Goal: Task Accomplishment & Management: Use online tool/utility

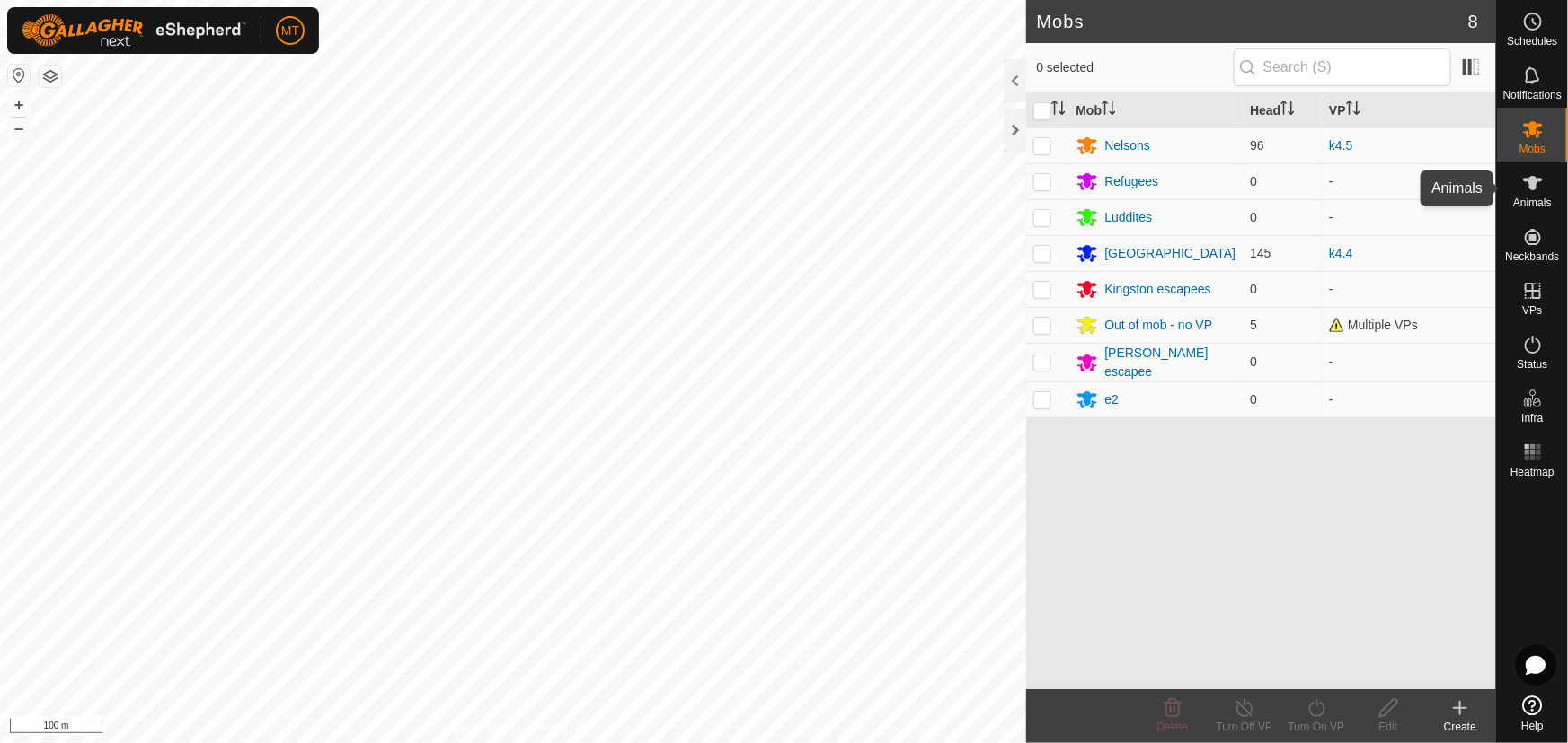
click at [1527, 188] on icon at bounding box center [1532, 183] width 21 height 21
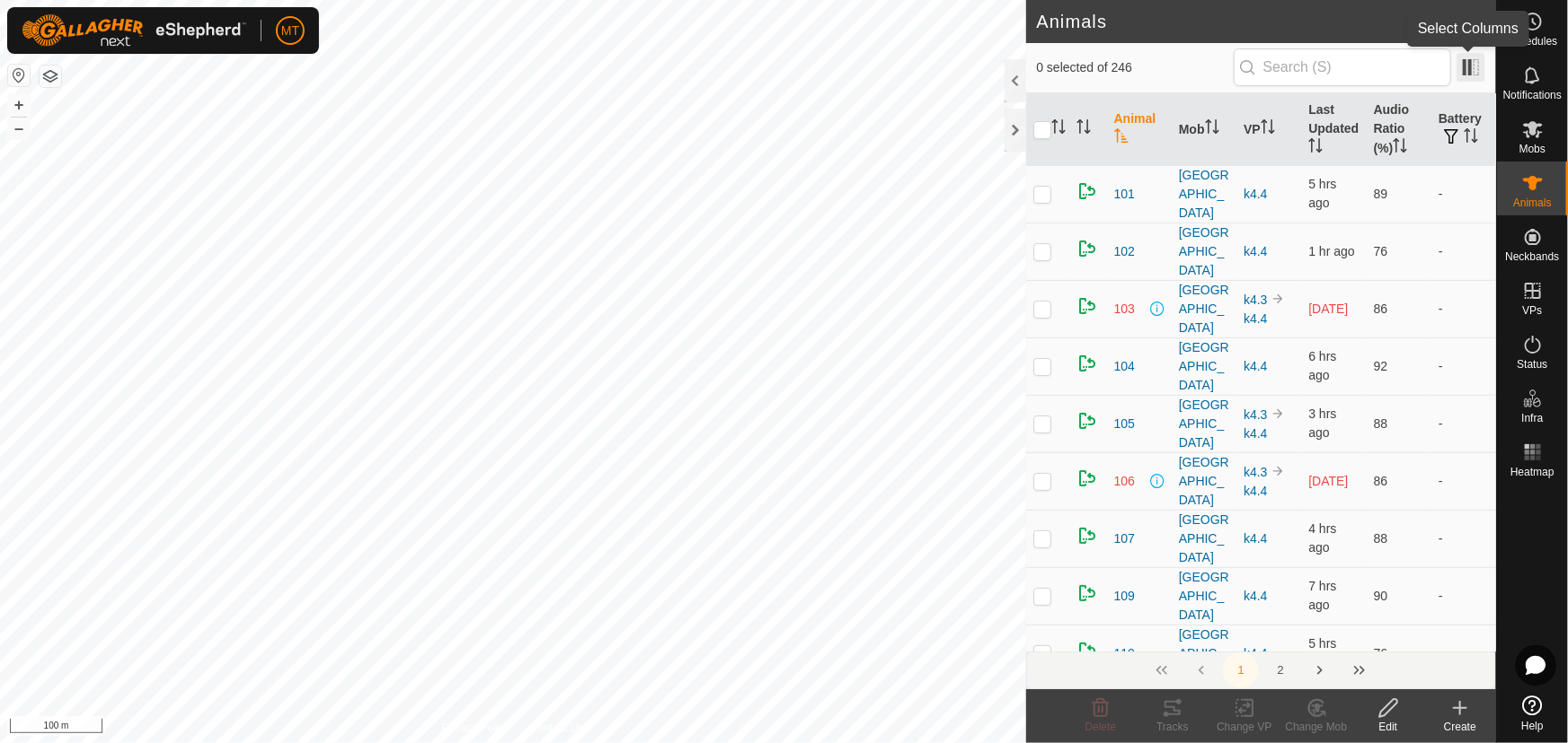
click at [1461, 66] on span at bounding box center [1471, 67] width 29 height 29
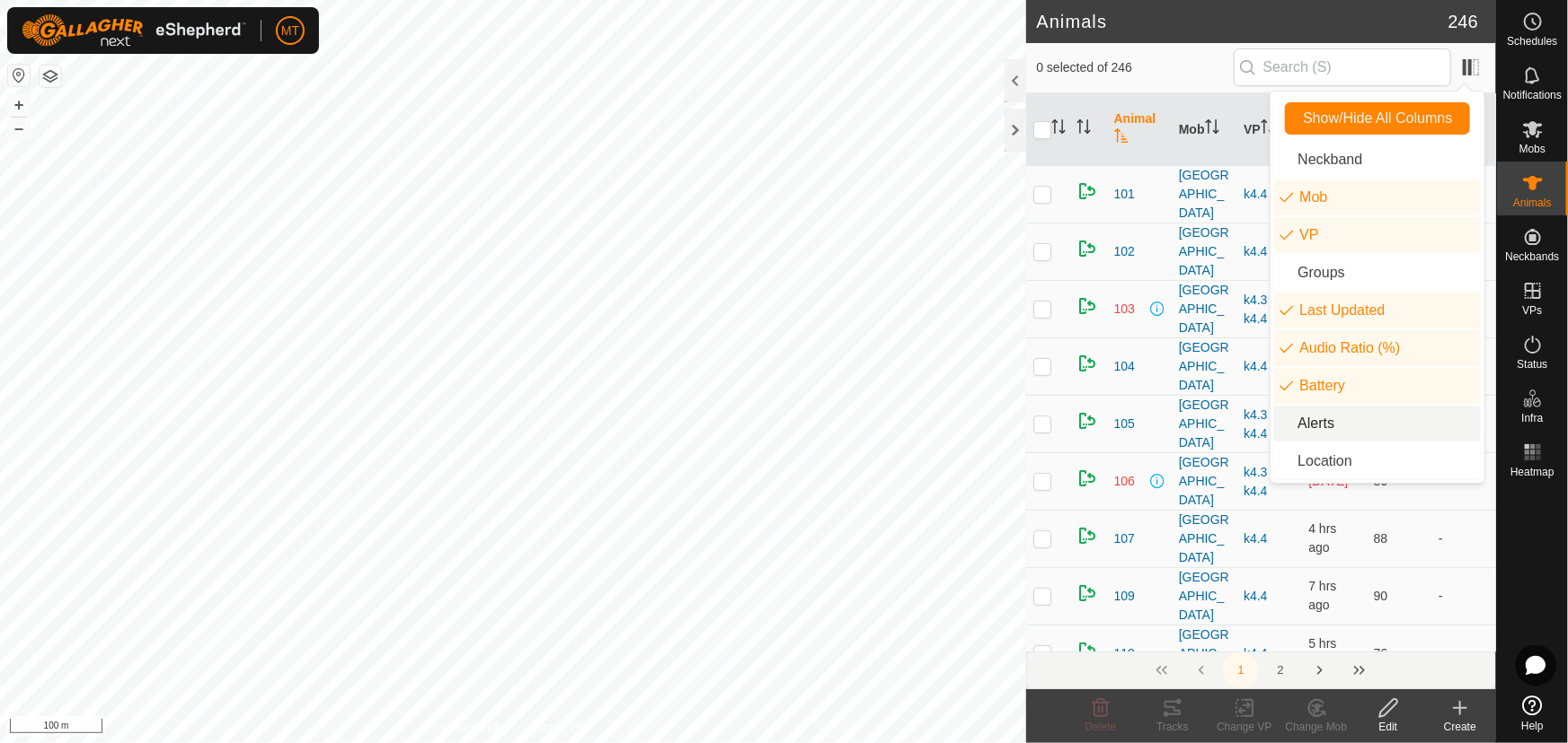
click at [1319, 426] on li "Alerts" at bounding box center [1377, 423] width 206 height 36
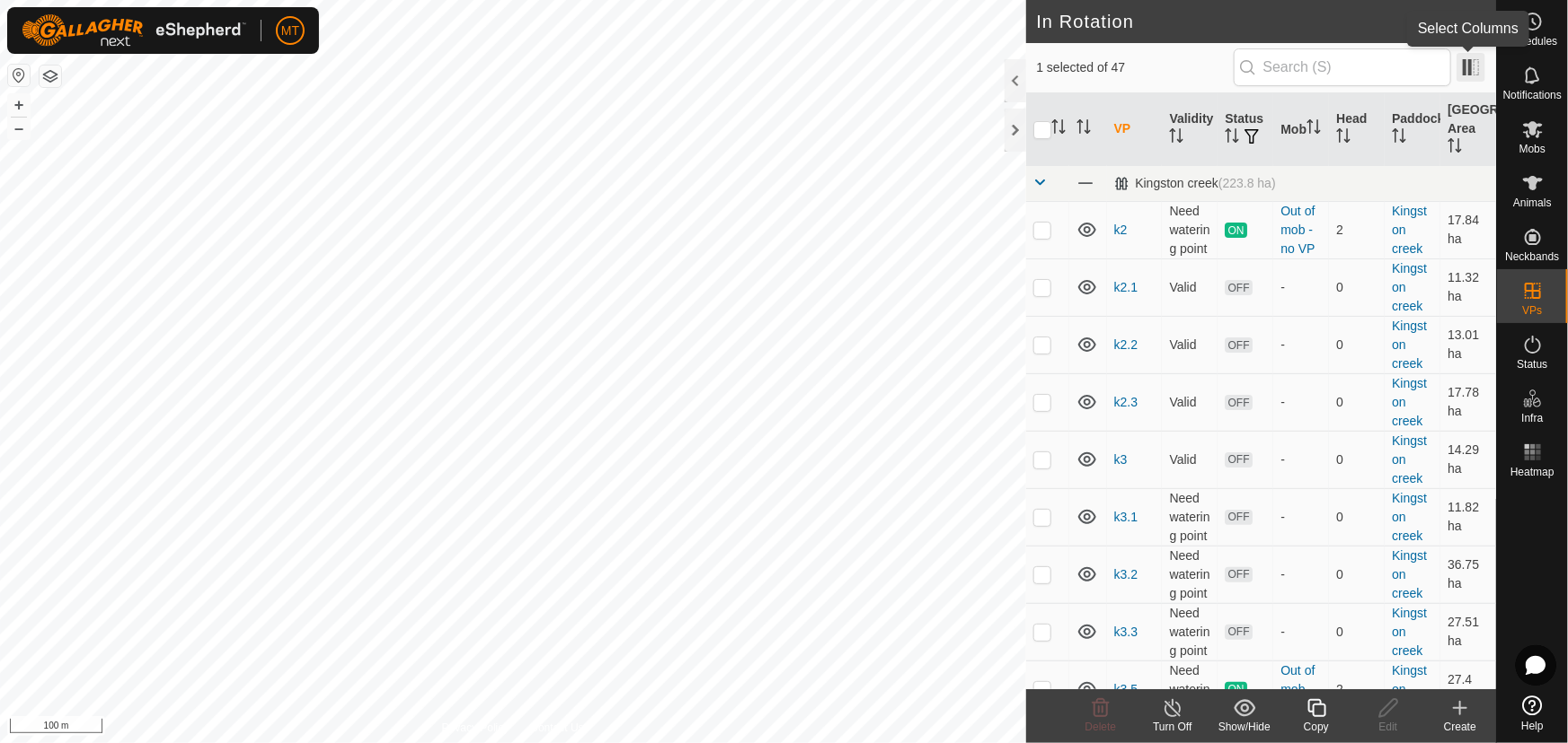
click at [1468, 65] on span at bounding box center [1471, 67] width 29 height 29
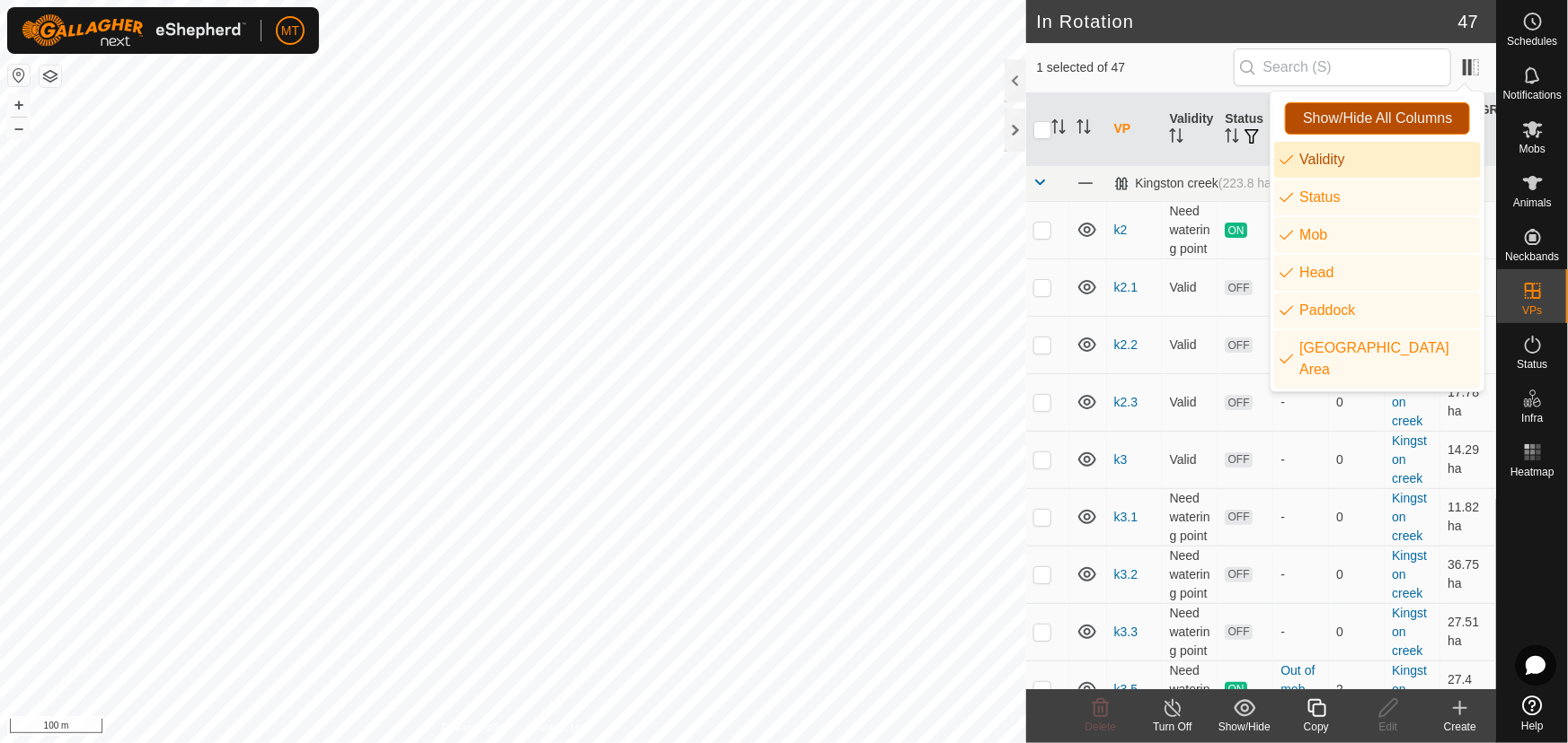
click at [1380, 124] on span "Show/Hide All Columns" at bounding box center [1377, 119] width 149 height 16
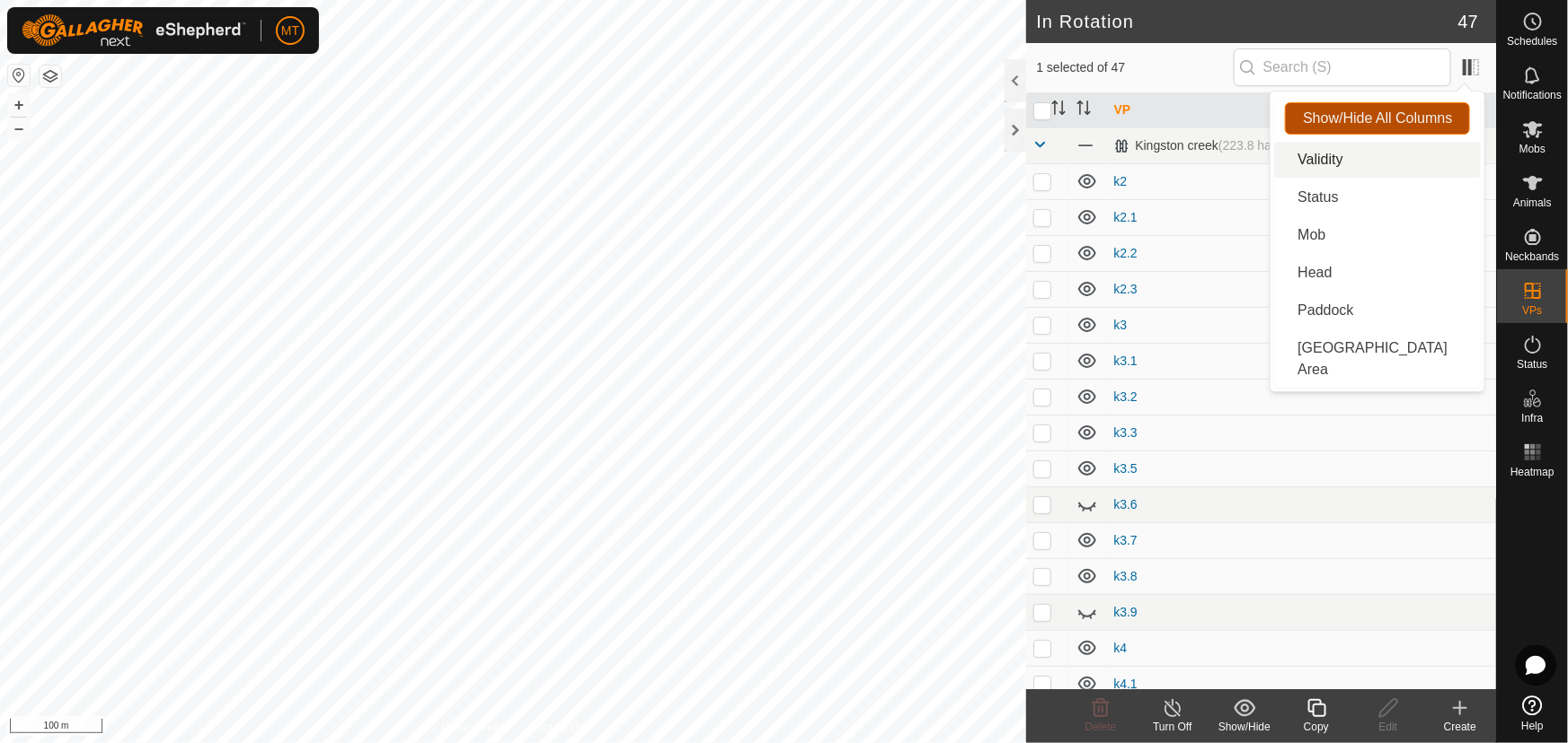
click at [1379, 124] on span "Show/Hide All Columns" at bounding box center [1377, 119] width 149 height 16
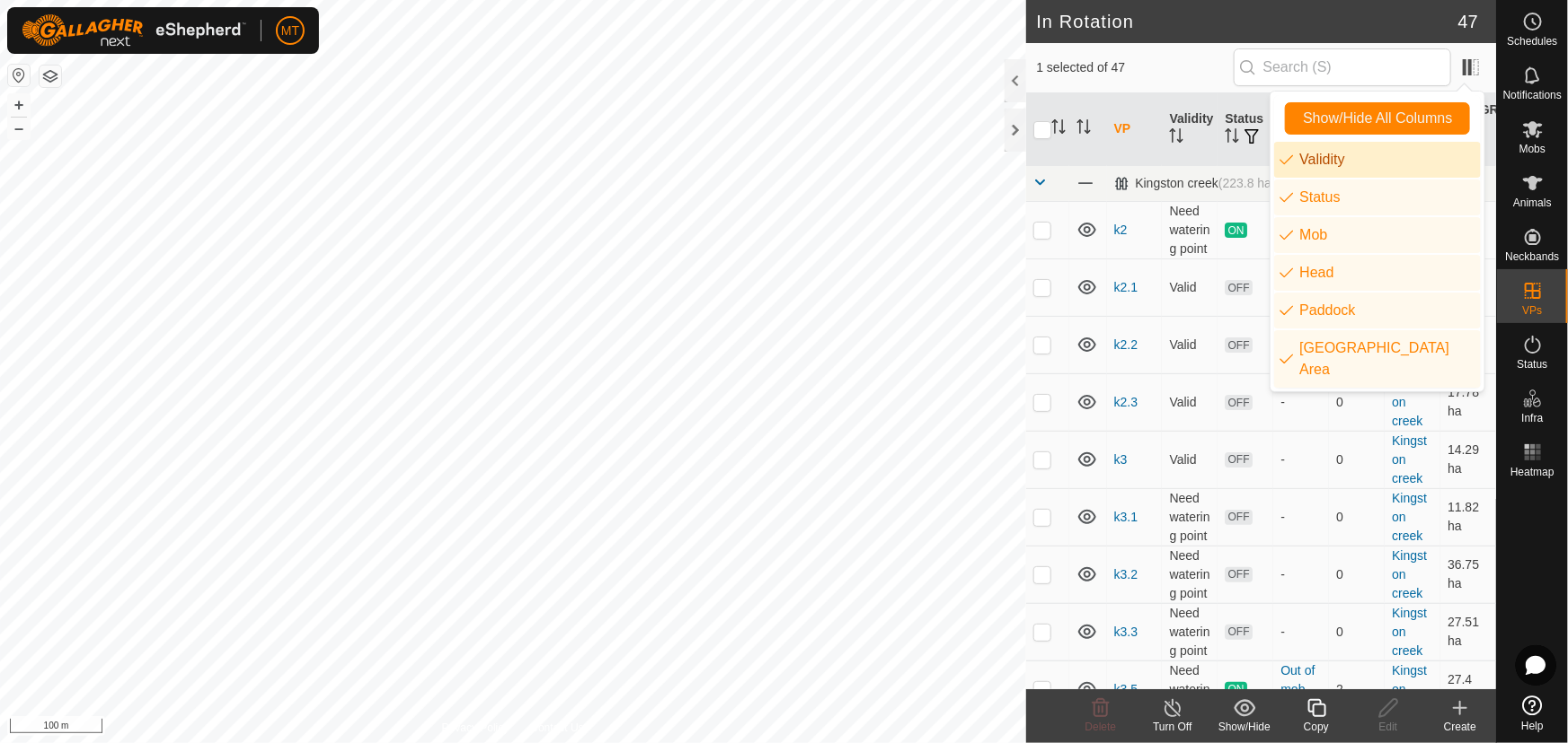
click at [1284, 155] on li "Validity" at bounding box center [1377, 159] width 206 height 36
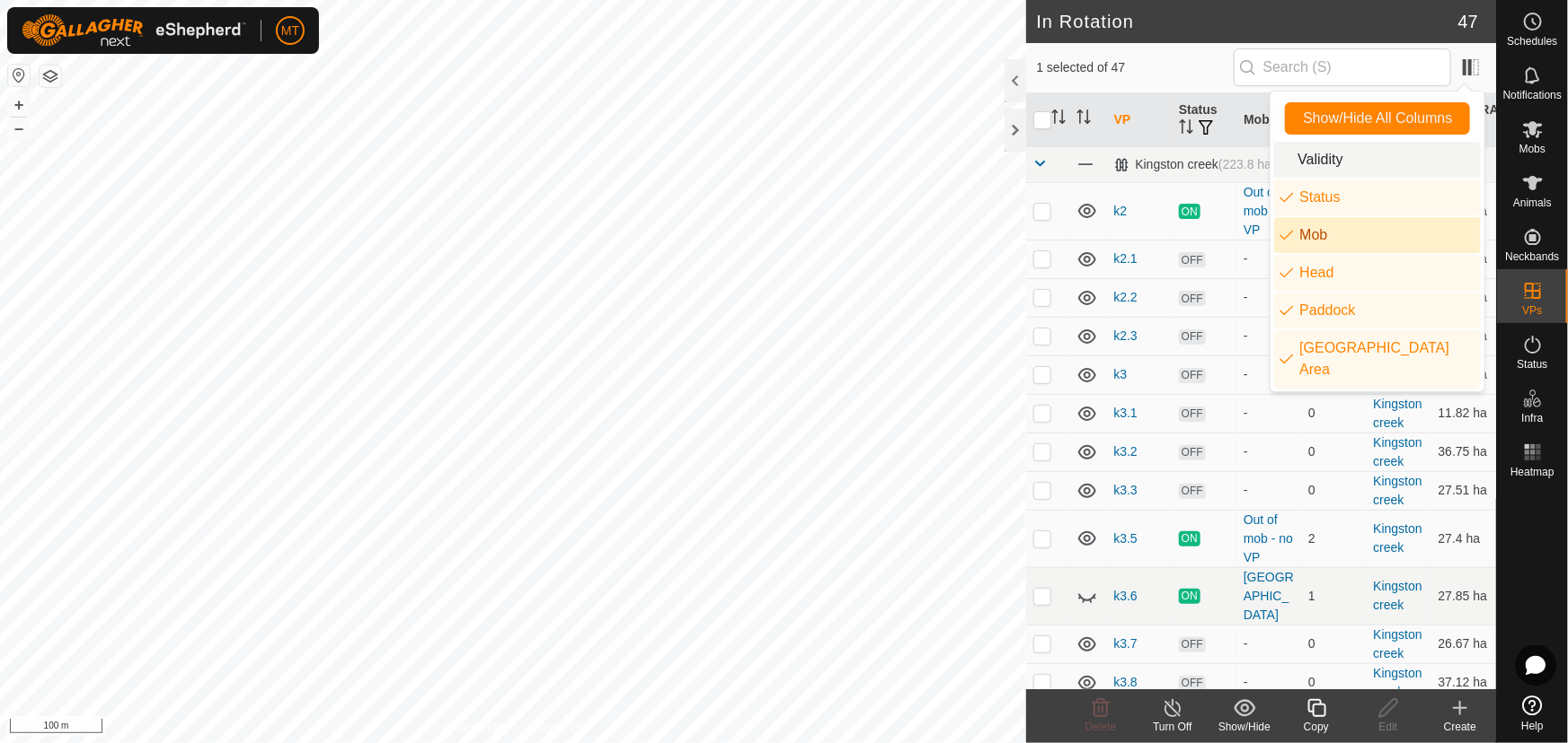
click at [1284, 231] on li "Mob" at bounding box center [1377, 234] width 206 height 36
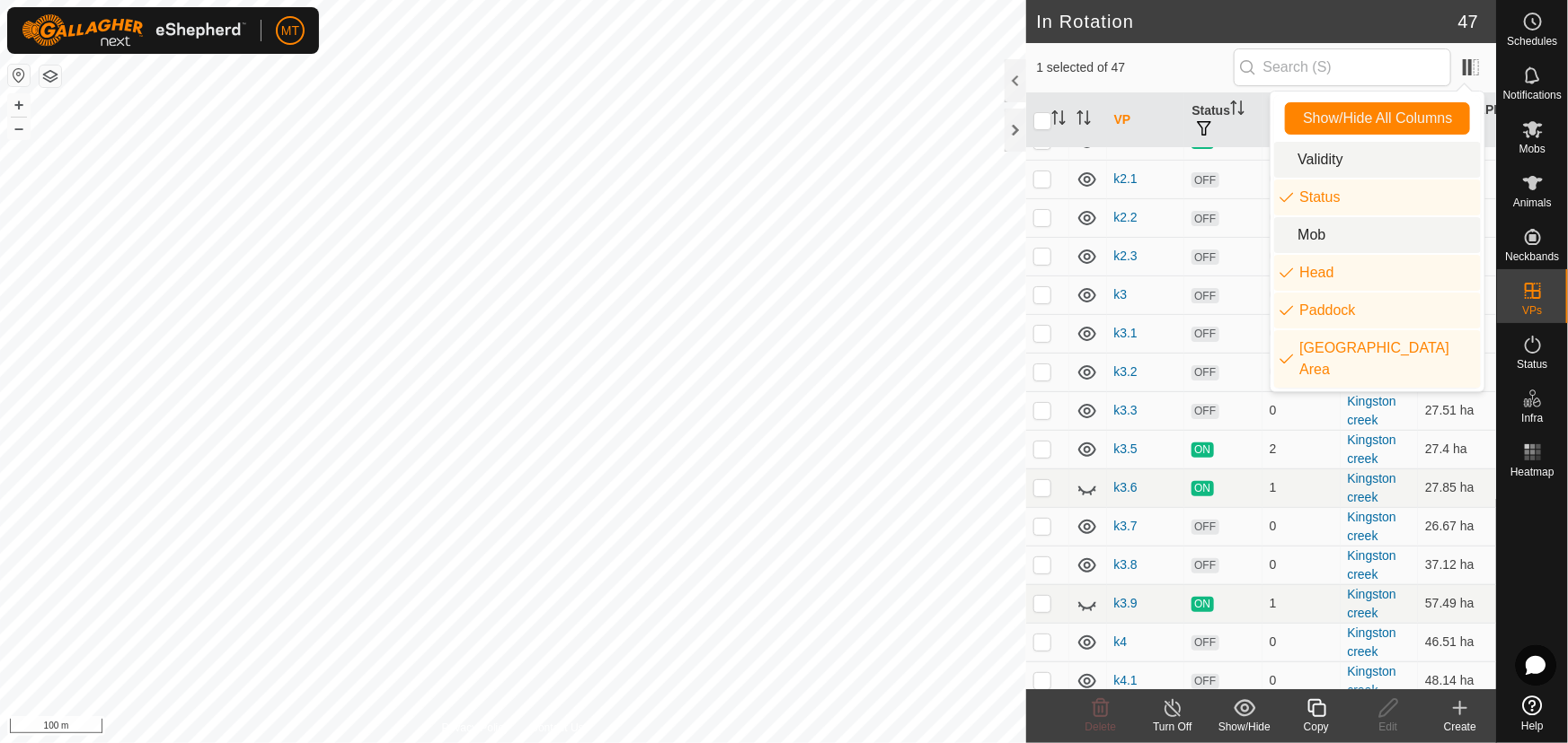
scroll to position [163, 0]
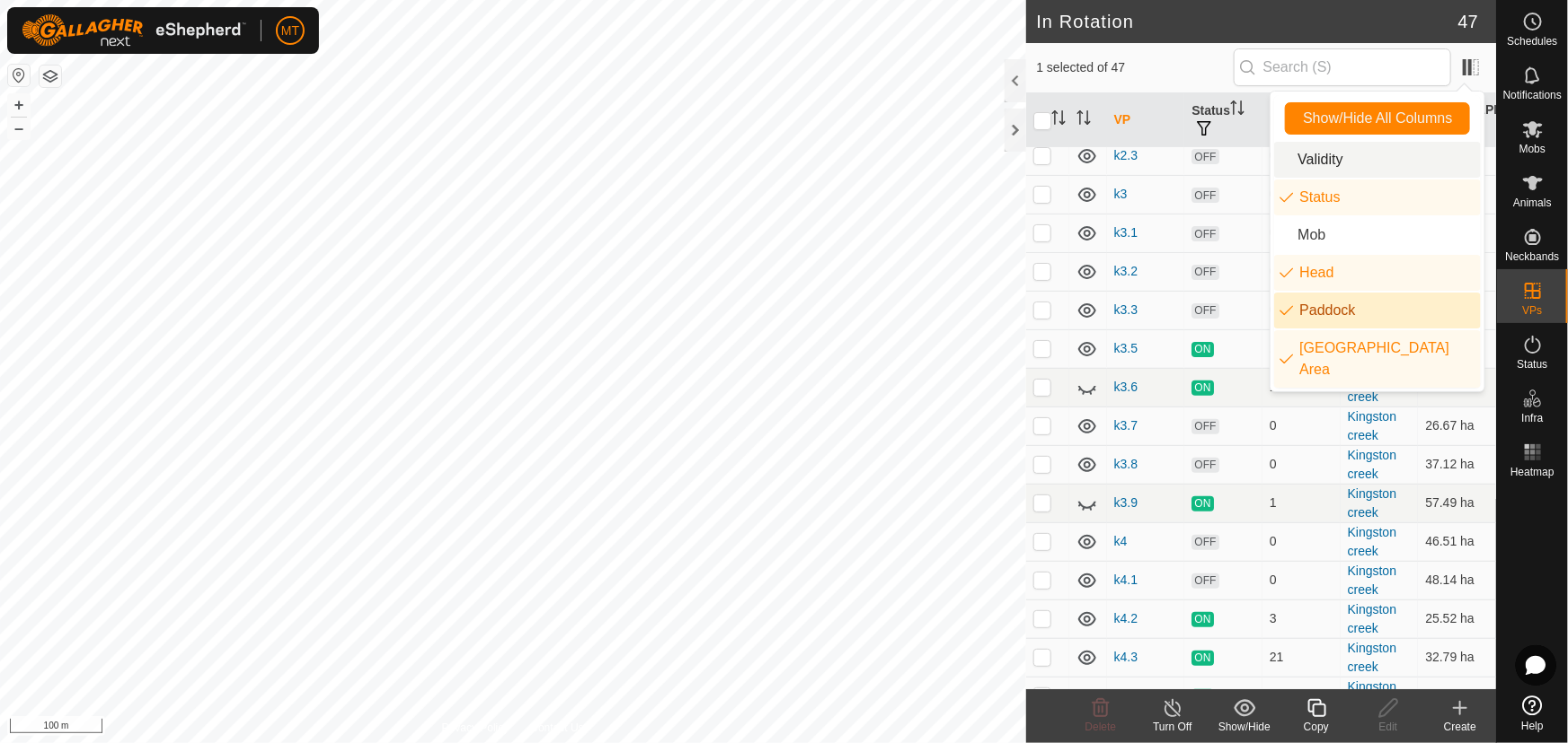
click at [1321, 308] on li "Paddock" at bounding box center [1377, 310] width 206 height 36
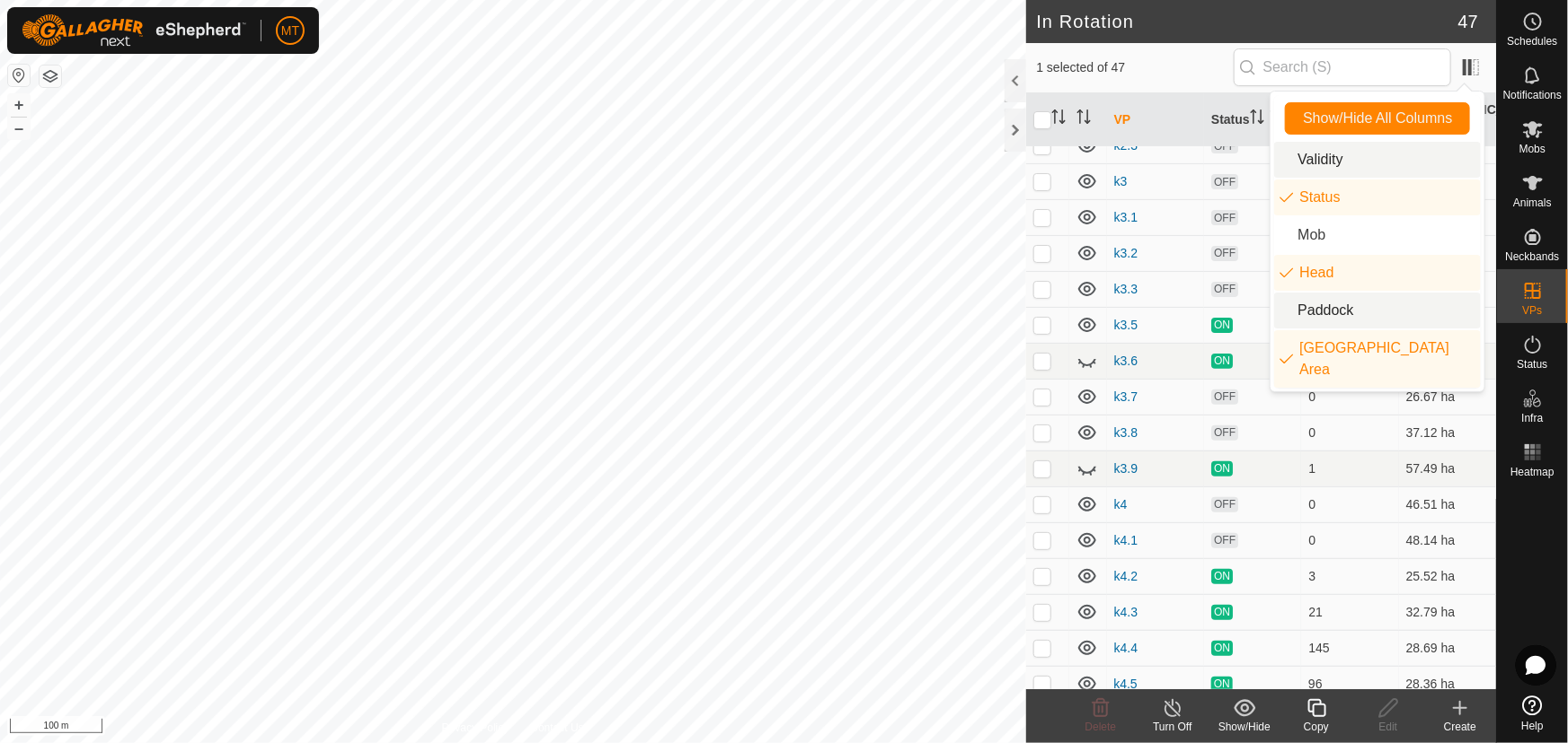
scroll to position [161, 0]
click at [1311, 303] on li "Paddock" at bounding box center [1377, 310] width 206 height 36
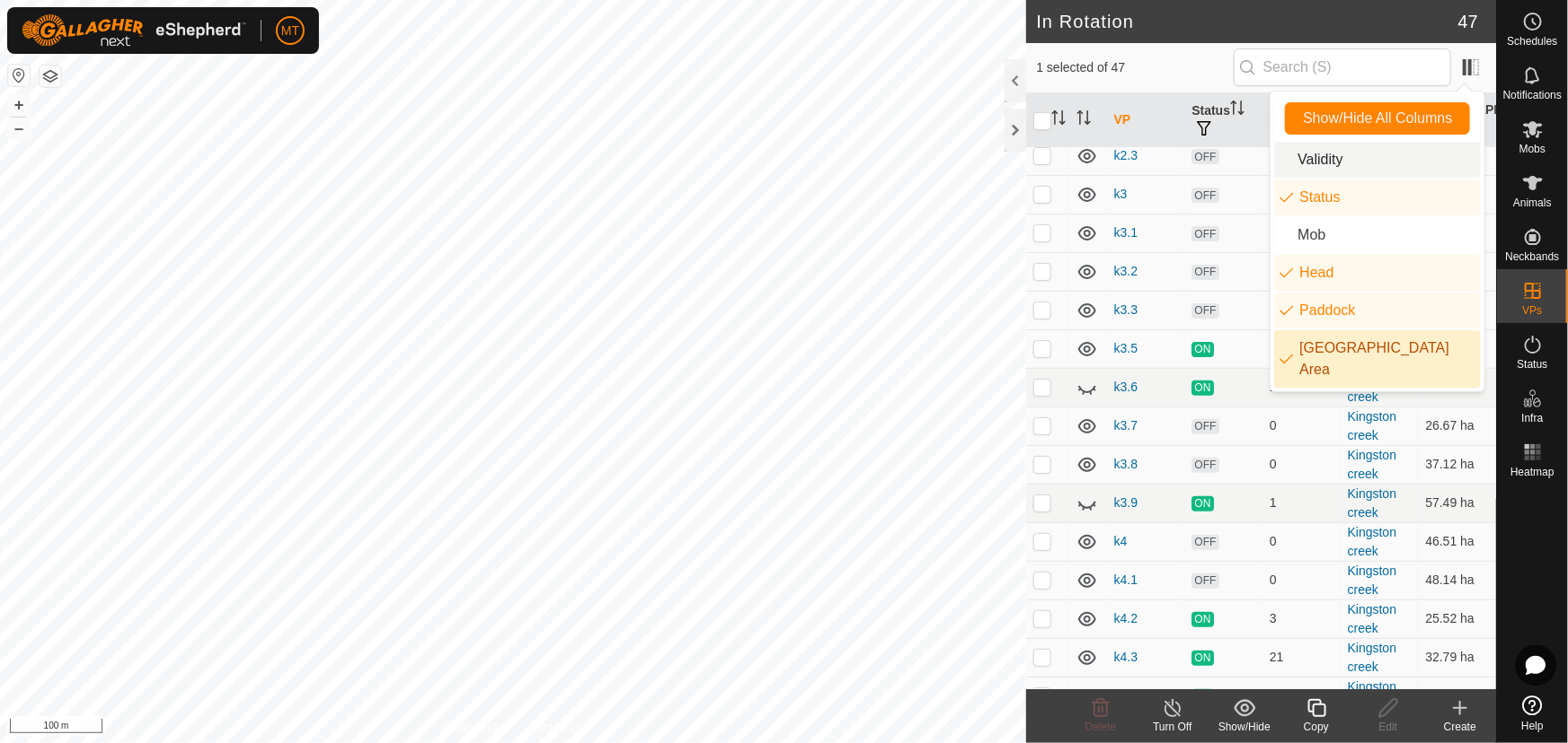
click at [1318, 344] on li "[GEOGRAPHIC_DATA] Area" at bounding box center [1377, 359] width 206 height 58
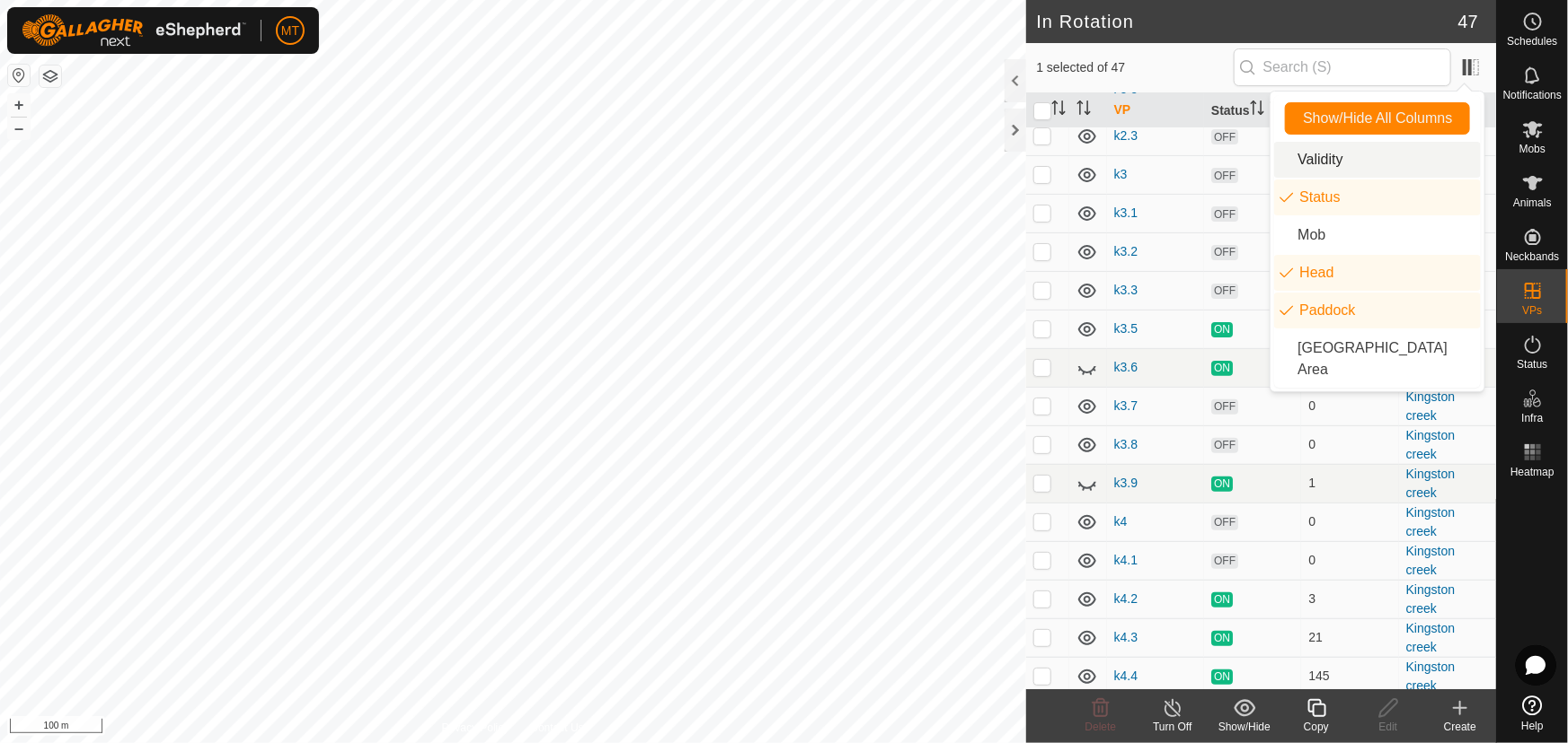
click at [1188, 40] on header "In Rotation 47" at bounding box center [1261, 21] width 471 height 43
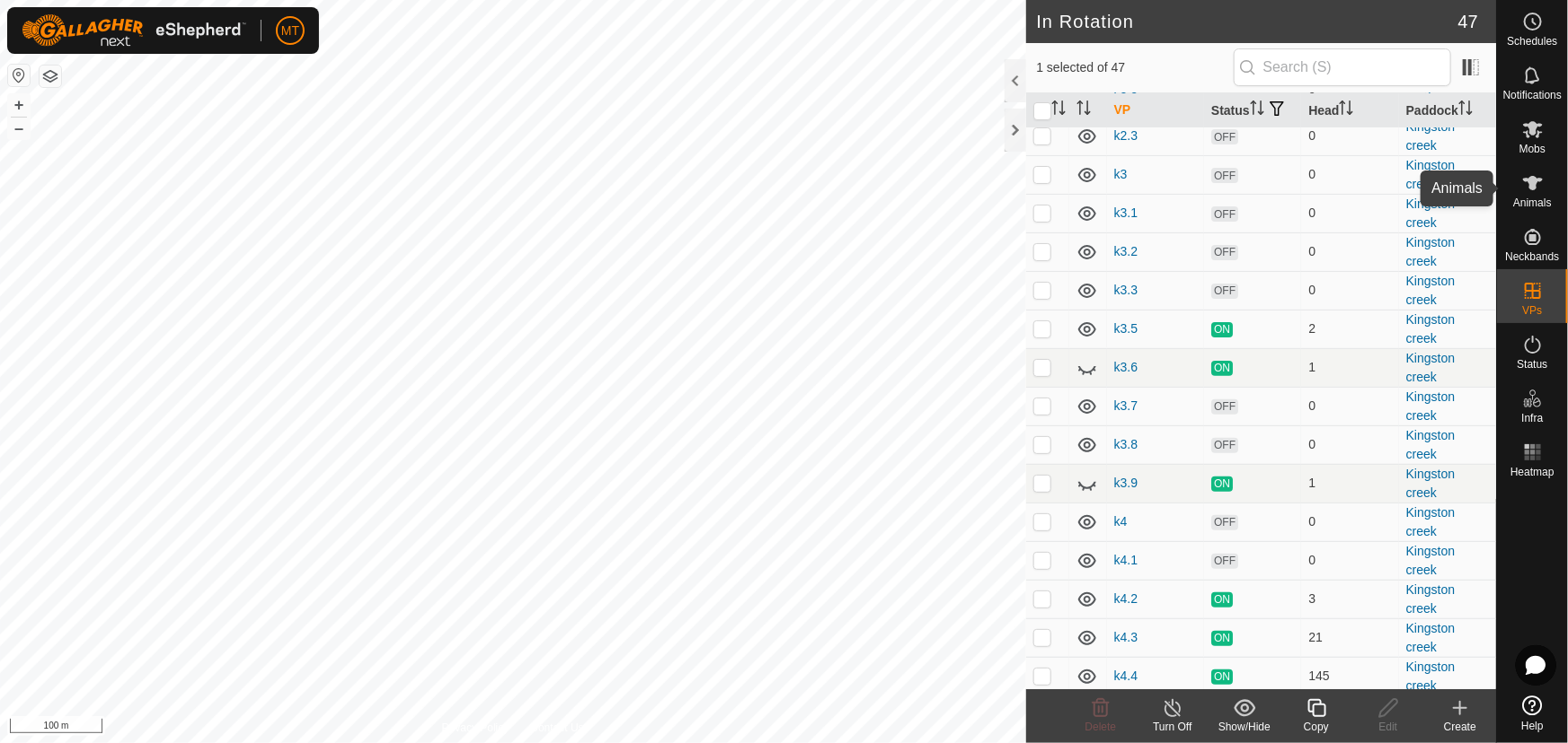
click at [1537, 196] on es-animals-svg-icon at bounding box center [1533, 183] width 33 height 29
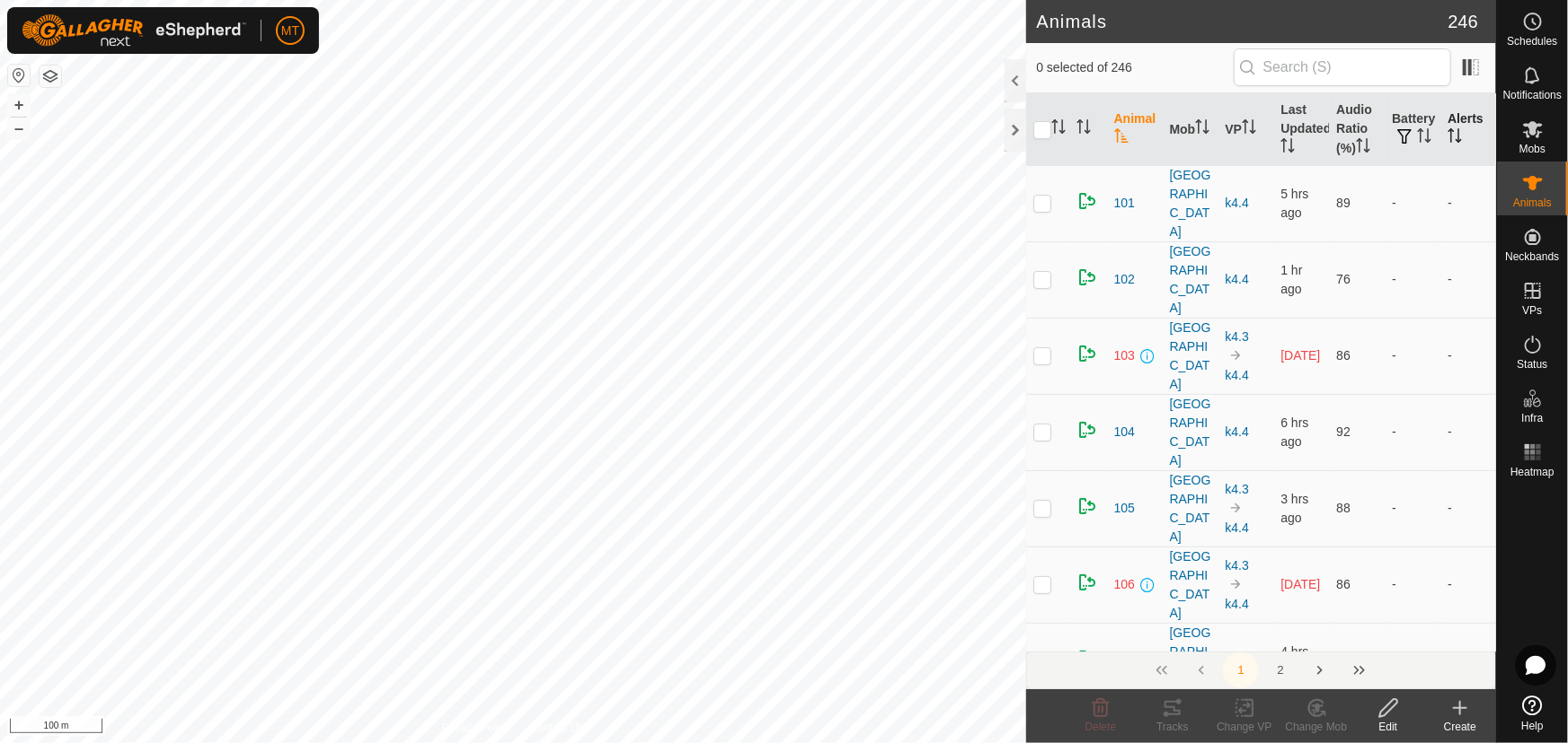
click at [1450, 136] on icon "Activate to sort" at bounding box center [1454, 135] width 14 height 14
click at [1447, 140] on icon "Activate to sort" at bounding box center [1454, 135] width 14 height 14
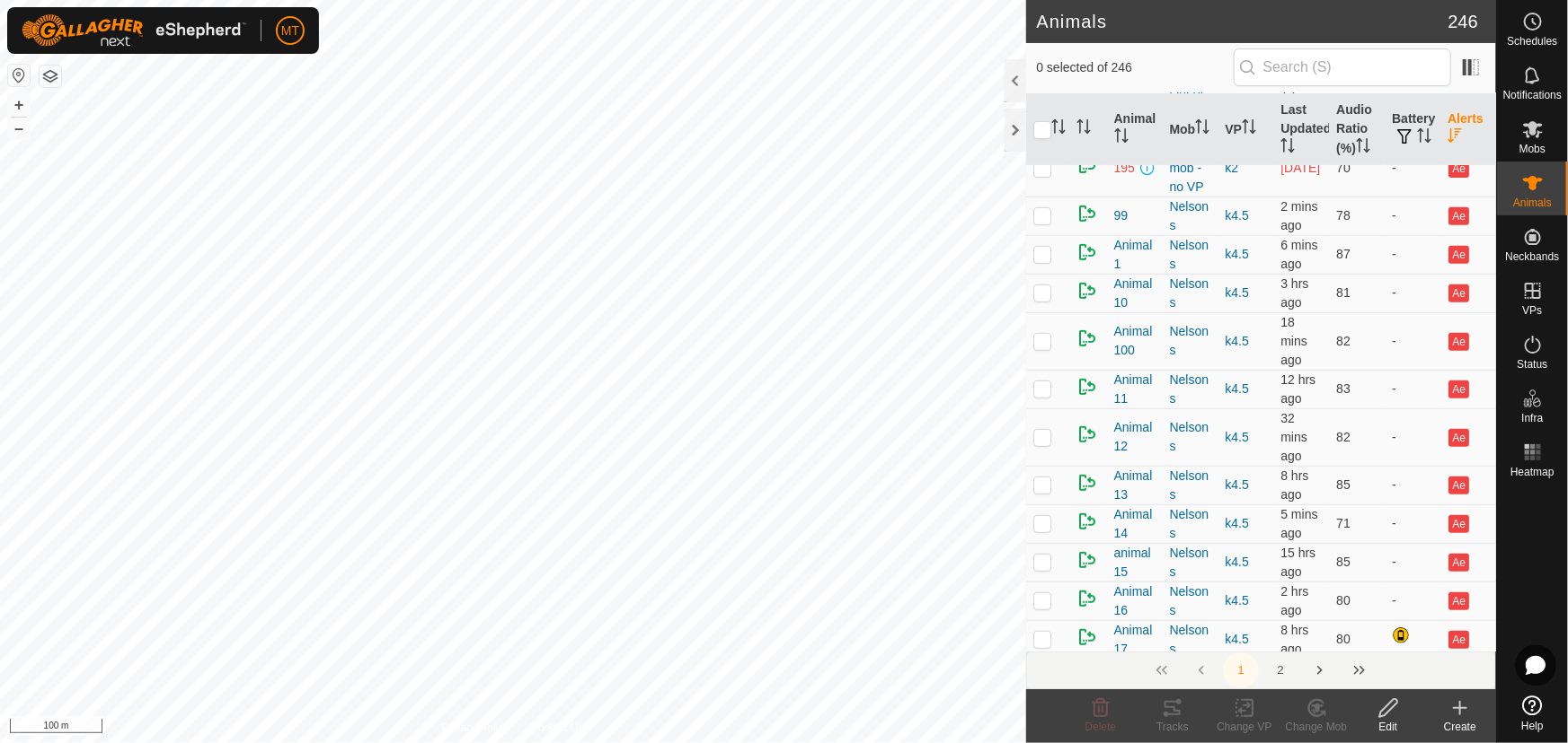
scroll to position [408, 0]
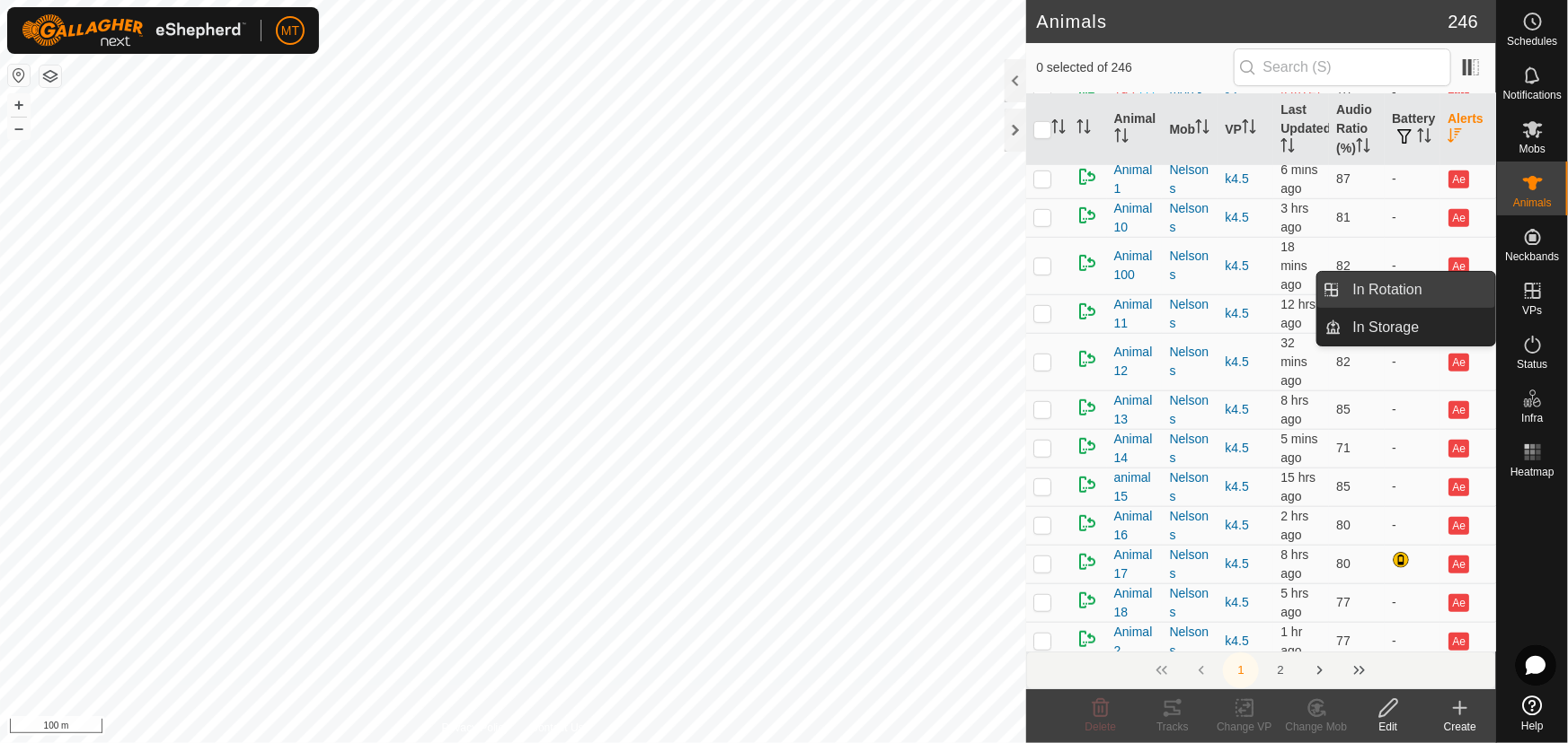
click at [1392, 279] on link "In Rotation" at bounding box center [1419, 289] width 153 height 36
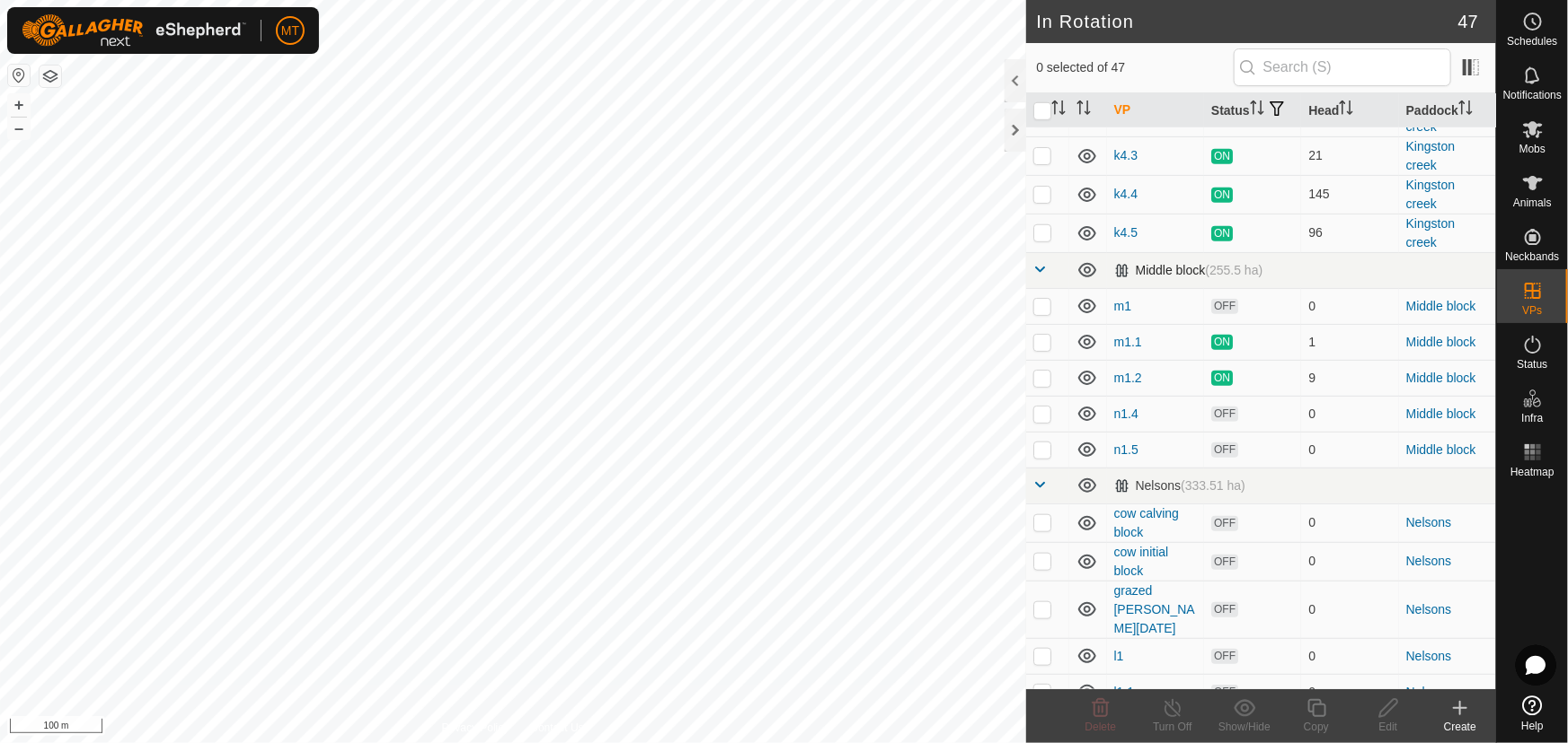
scroll to position [652, 0]
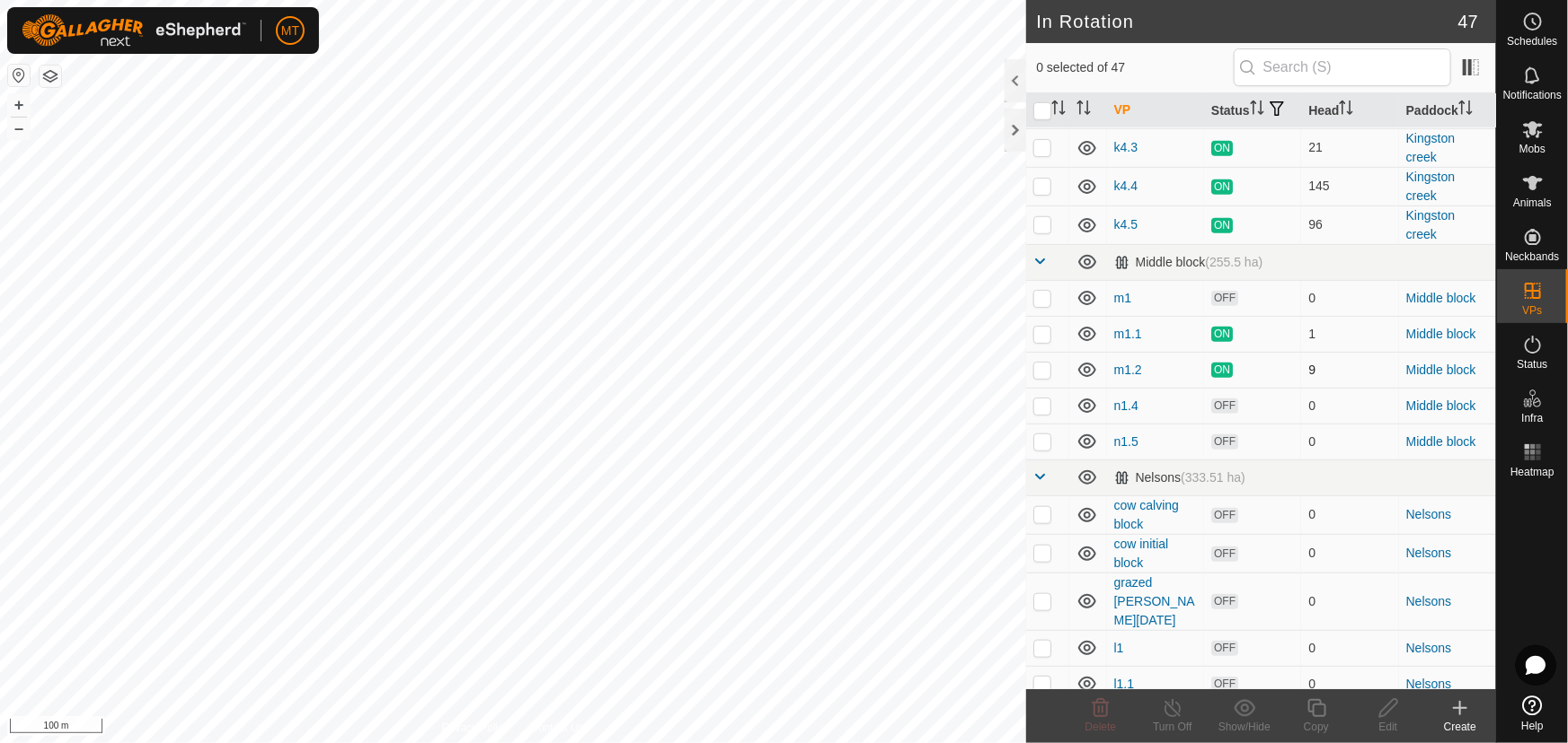
click at [1041, 377] on p-checkbox at bounding box center [1041, 369] width 18 height 14
checkbox input "true"
click at [1311, 718] on icon at bounding box center [1316, 708] width 22 height 21
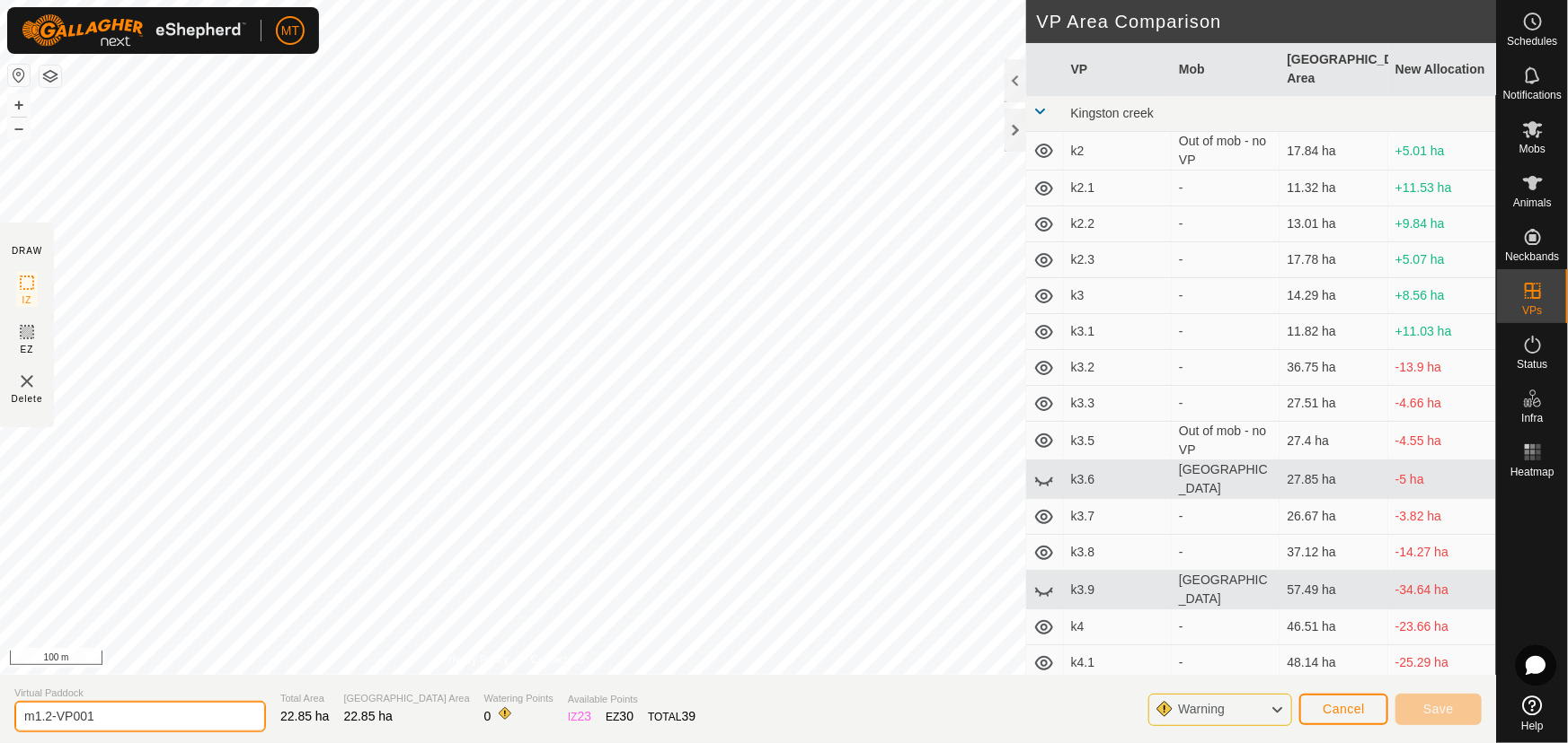
drag, startPoint x: 101, startPoint y: 714, endPoint x: 0, endPoint y: 719, distance: 101.1
click at [0, 719] on section "Virtual Paddock m1.2-VP001 Total Area 22.85 ha Grazing Area 22.85 ha Watering P…" at bounding box center [747, 709] width 1496 height 68
type input "m1.3"
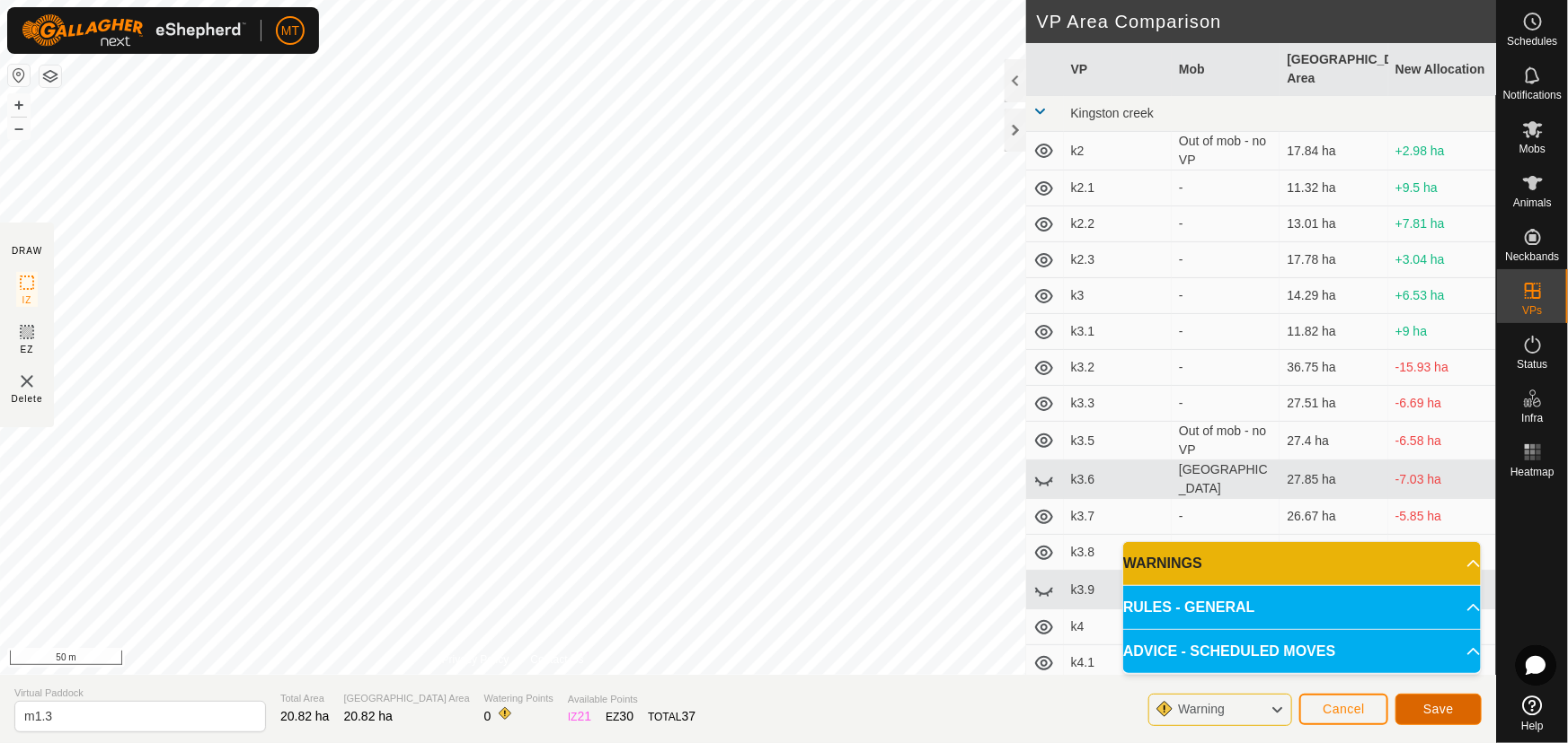
click at [1445, 720] on button "Save" at bounding box center [1438, 709] width 86 height 32
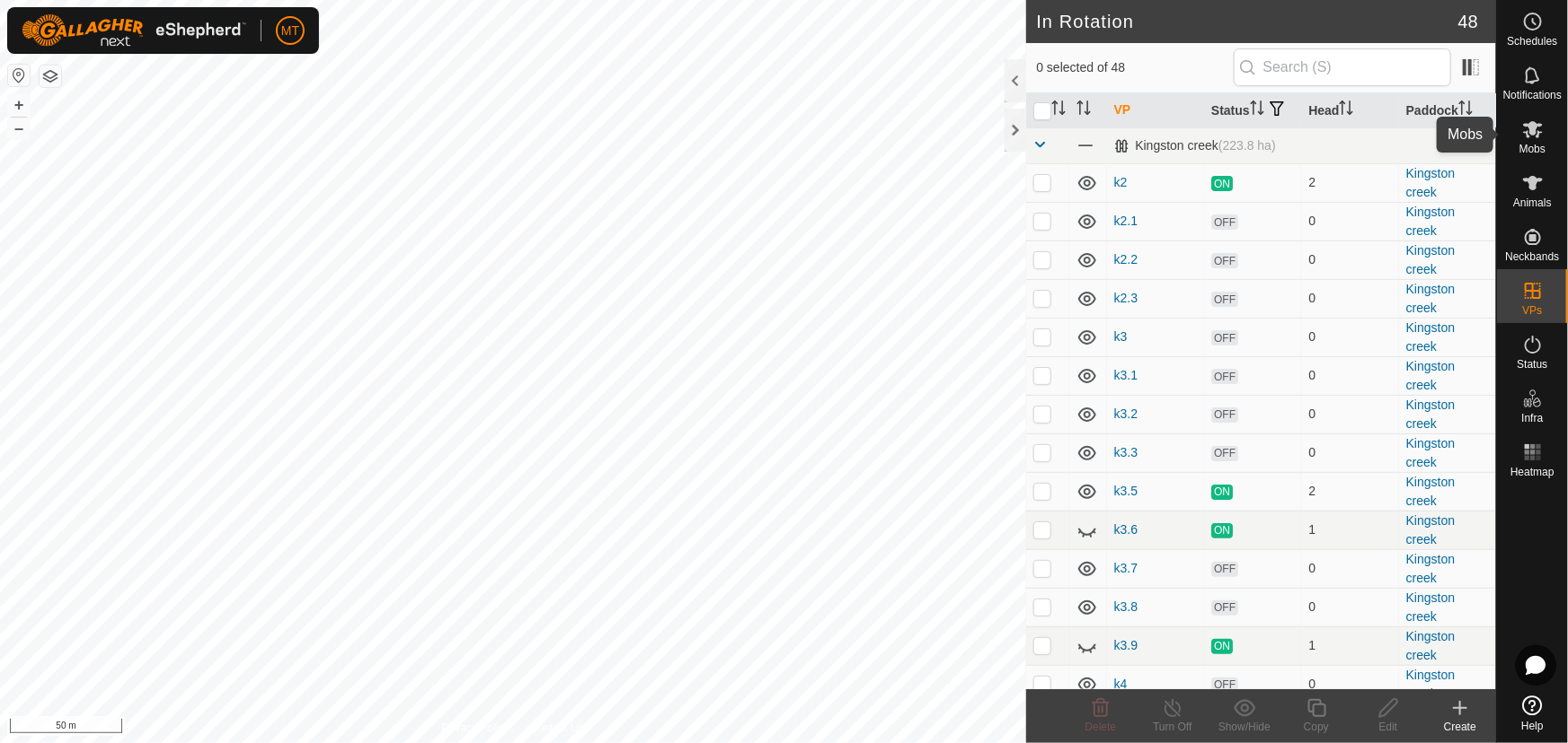
click at [1529, 151] on span "Mobs" at bounding box center [1531, 148] width 26 height 11
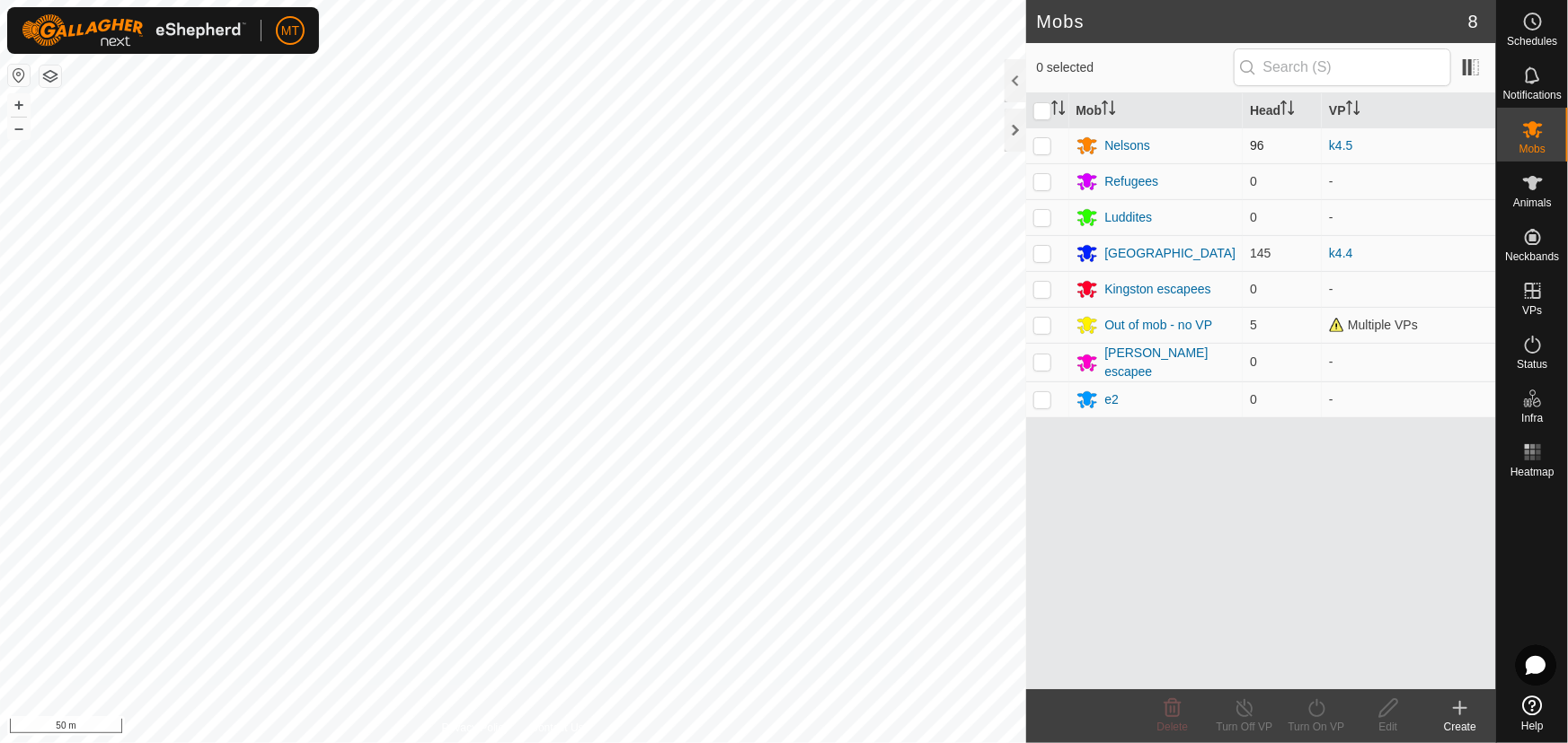
click at [1040, 141] on p-checkbox at bounding box center [1041, 145] width 18 height 14
checkbox input "true"
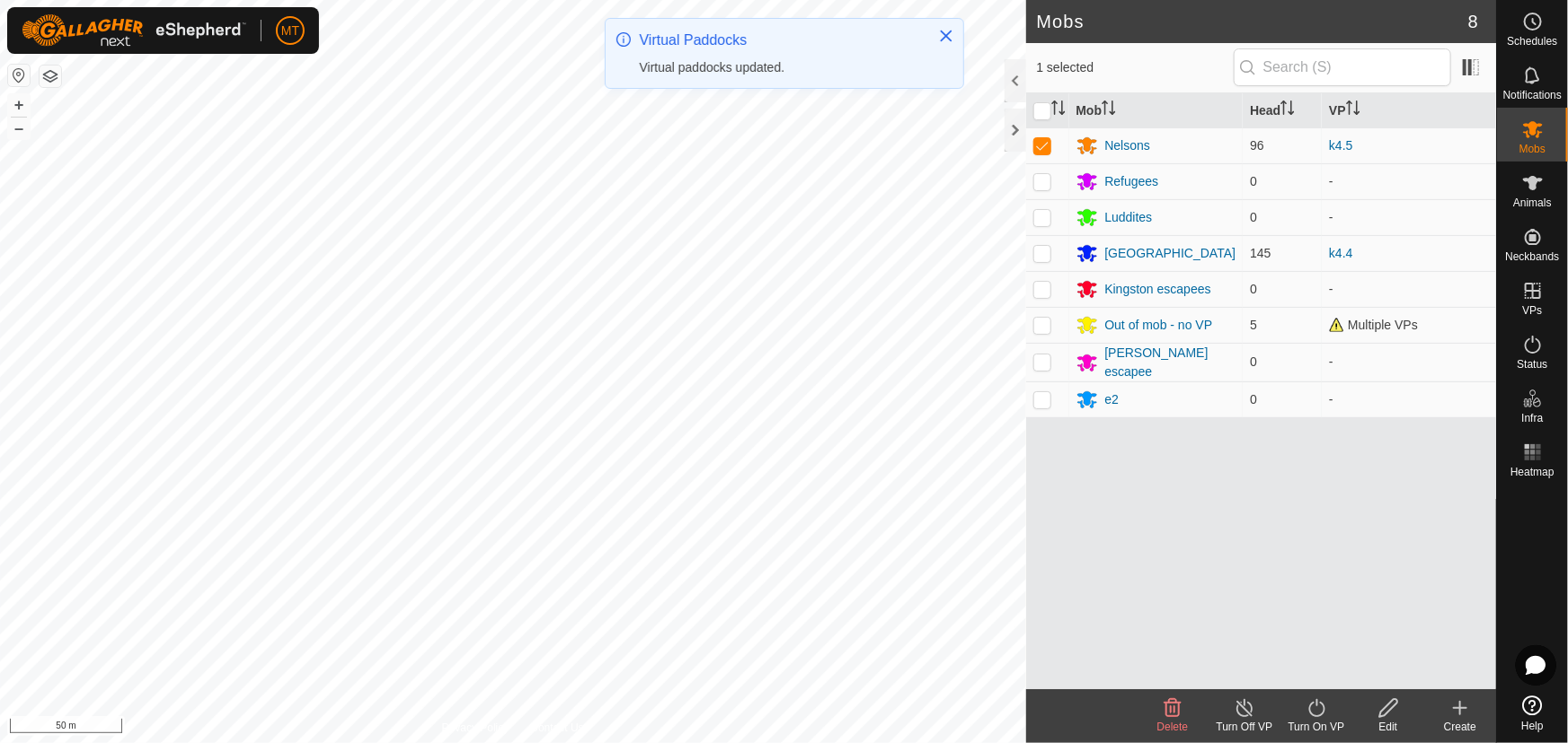
click at [1319, 714] on icon at bounding box center [1316, 708] width 22 height 21
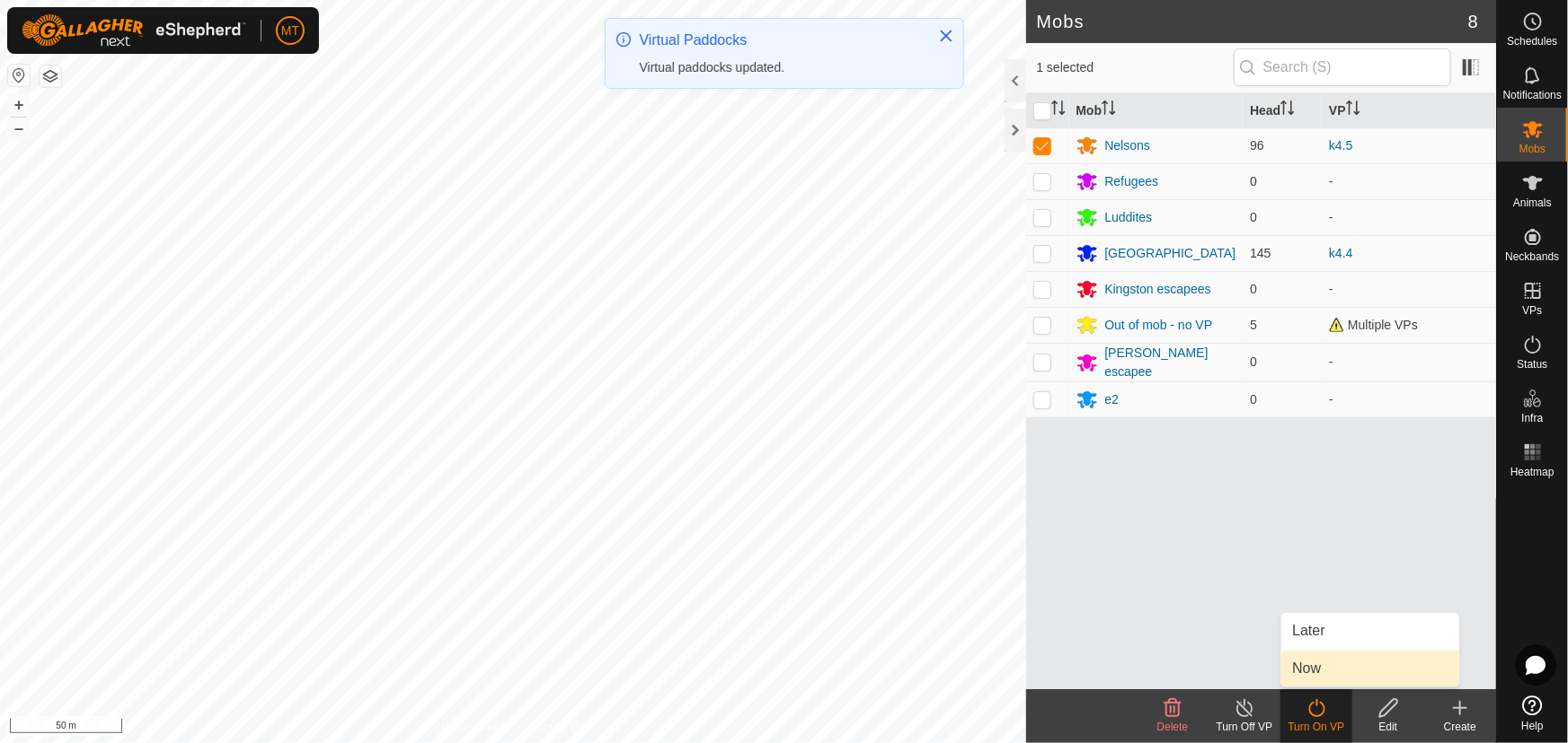
click at [1317, 664] on link "Now" at bounding box center [1369, 668] width 177 height 36
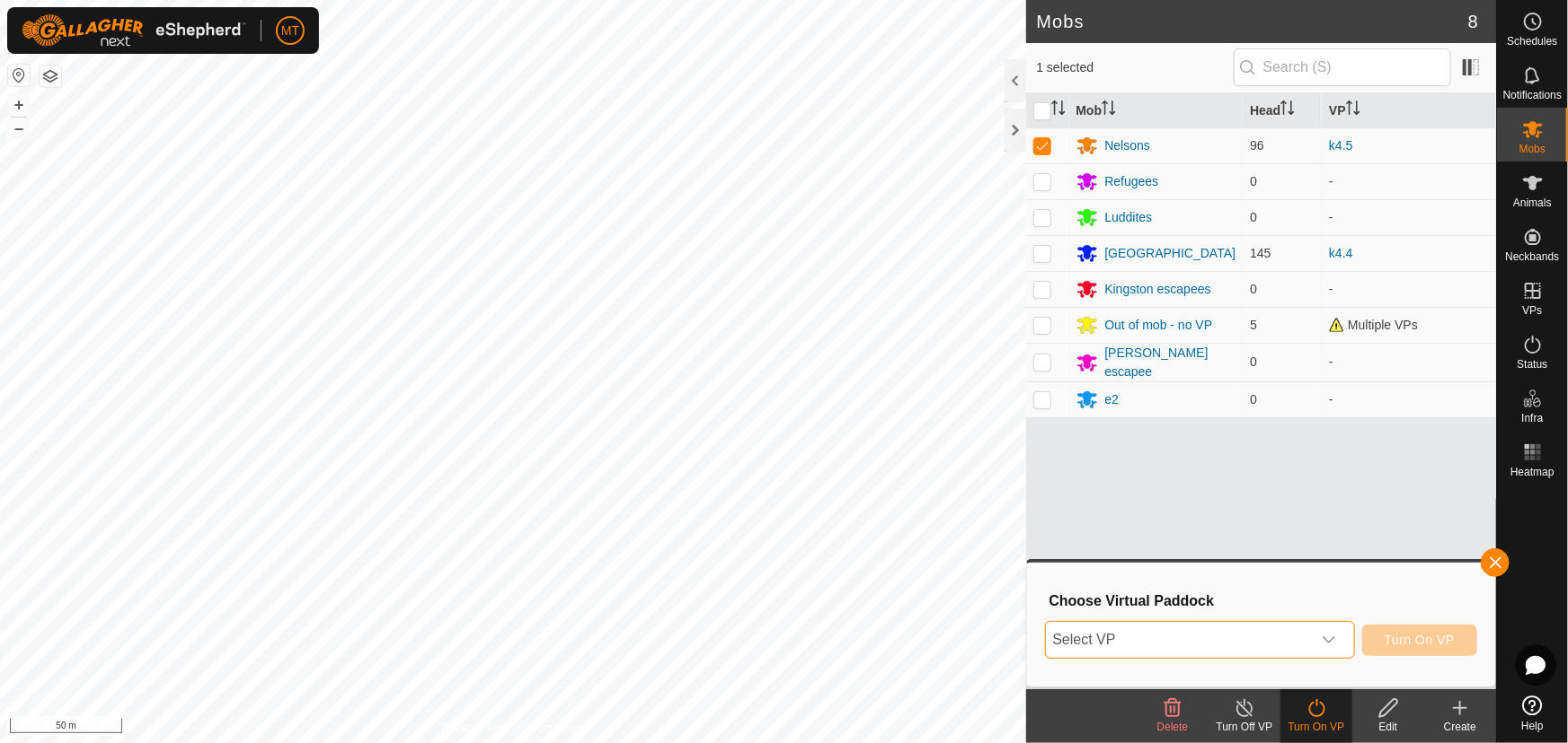
click at [1275, 643] on span "Select VP" at bounding box center [1177, 640] width 265 height 36
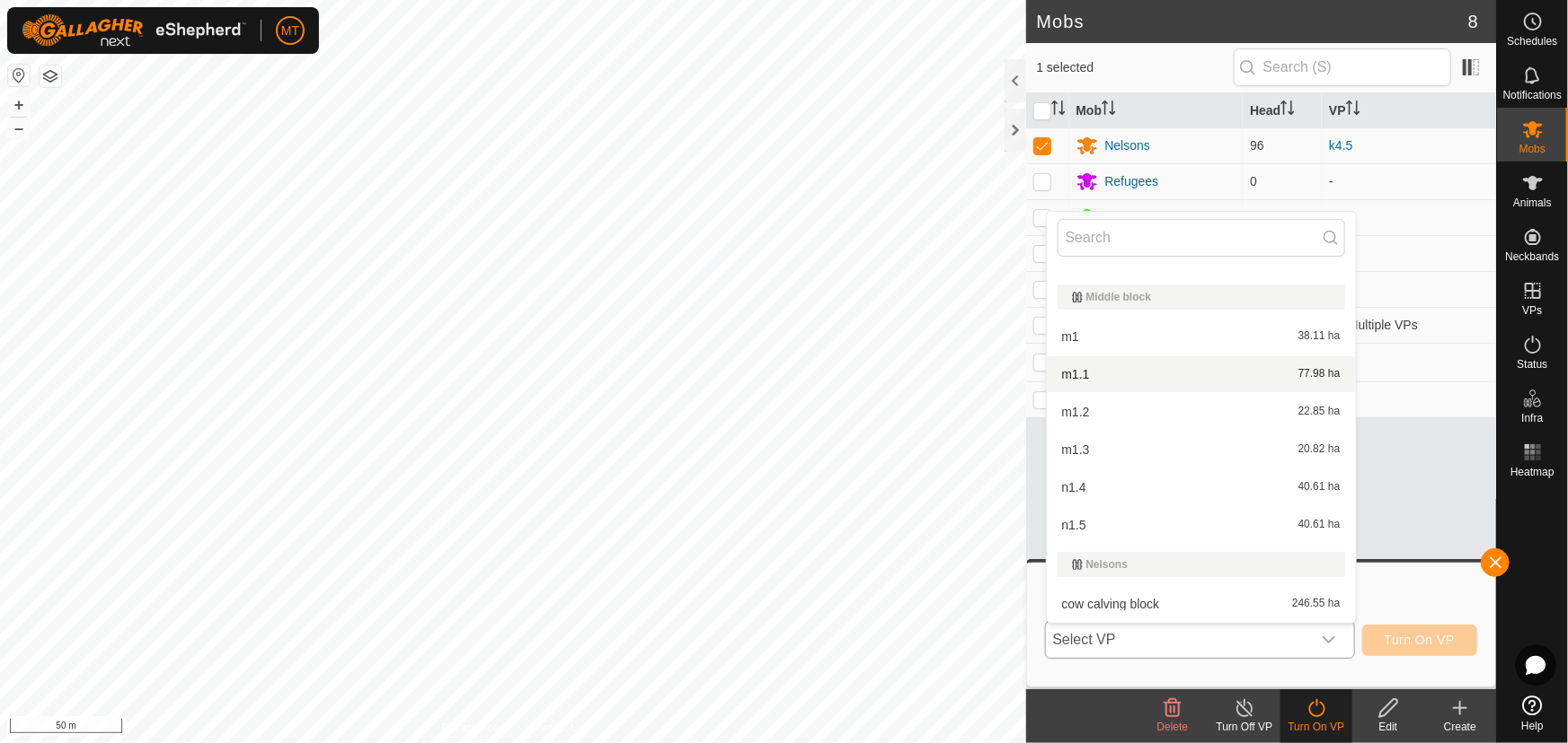
scroll to position [755, 0]
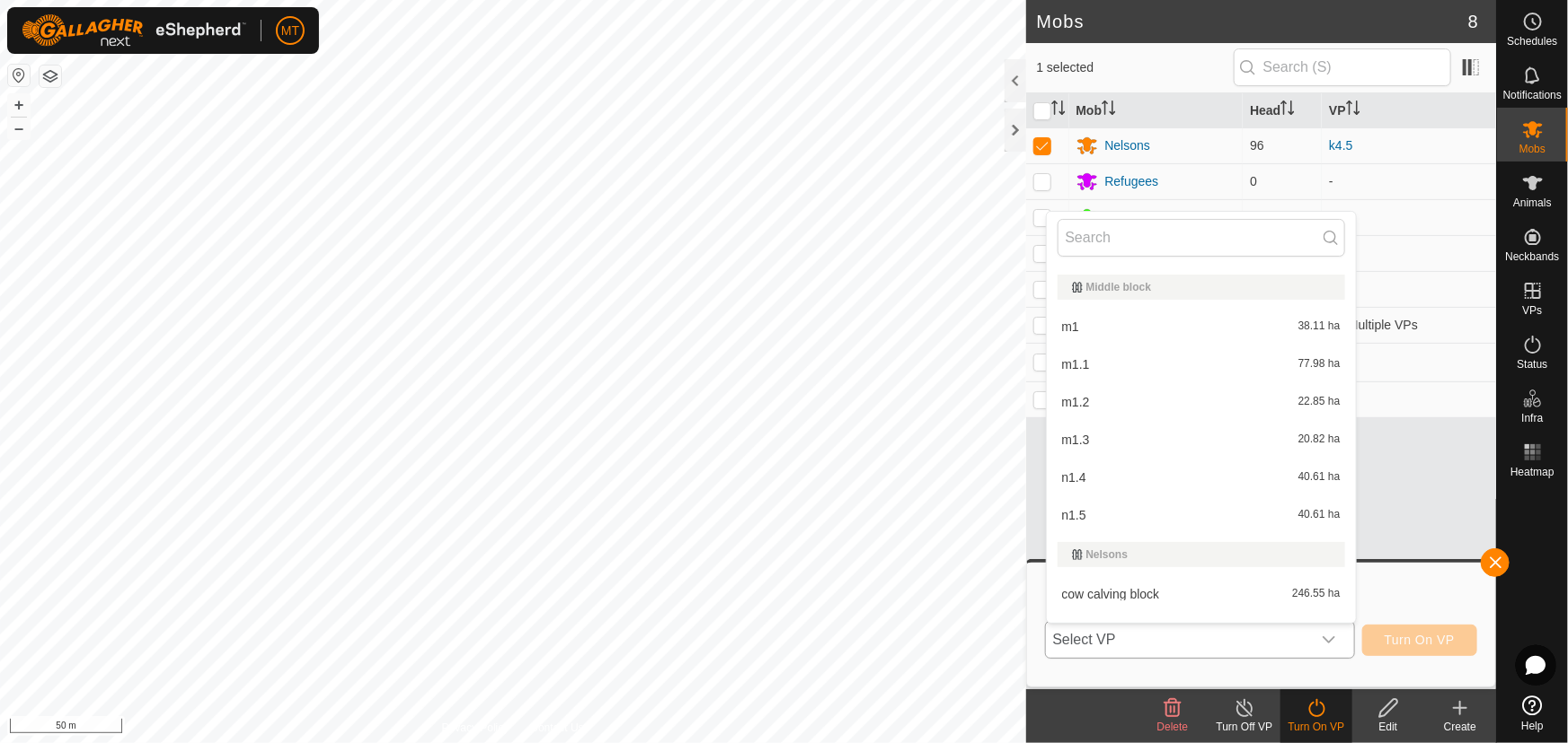
click at [1094, 447] on li "m1.3 20.82 ha" at bounding box center [1201, 439] width 309 height 36
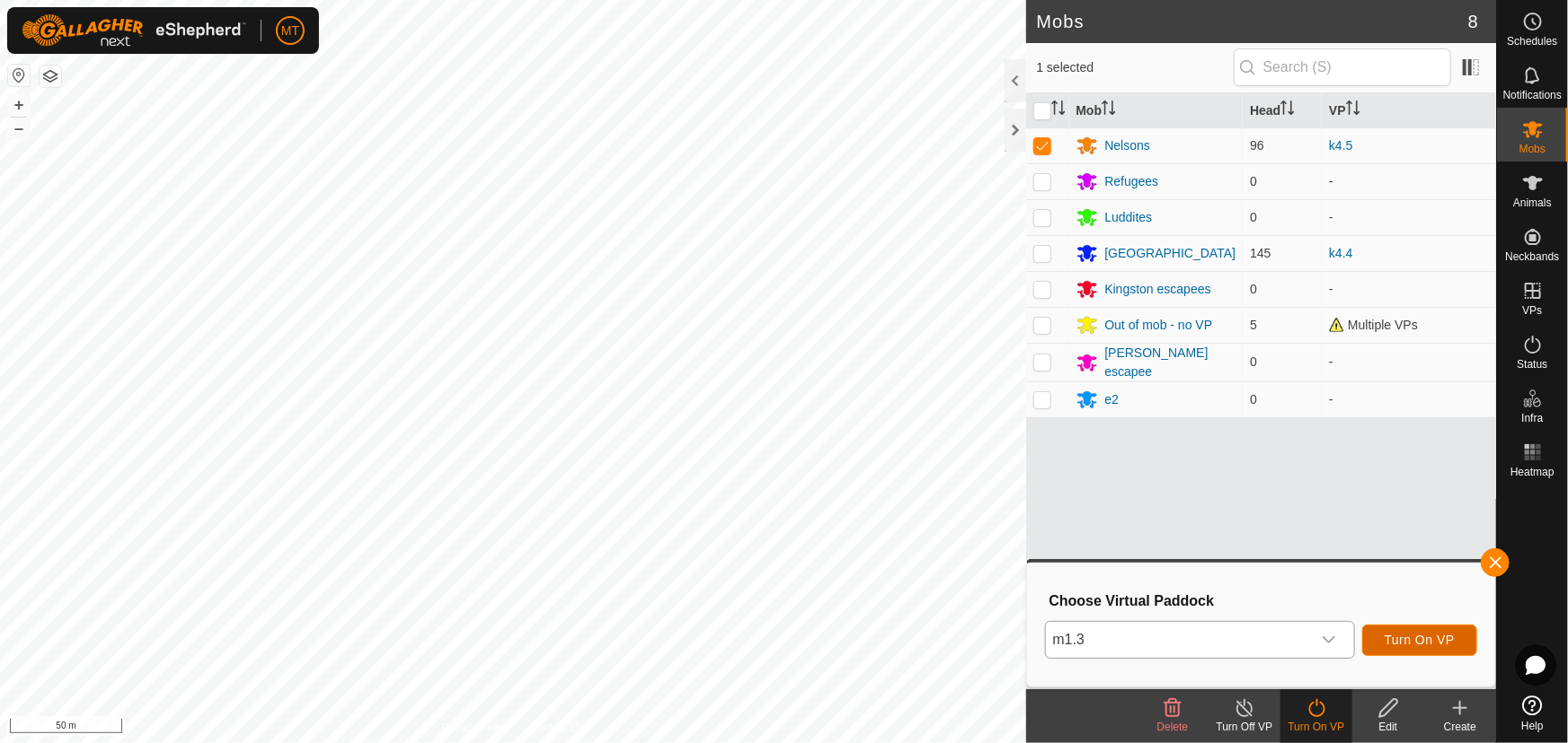
click at [1440, 642] on span "Turn On VP" at bounding box center [1419, 640] width 70 height 14
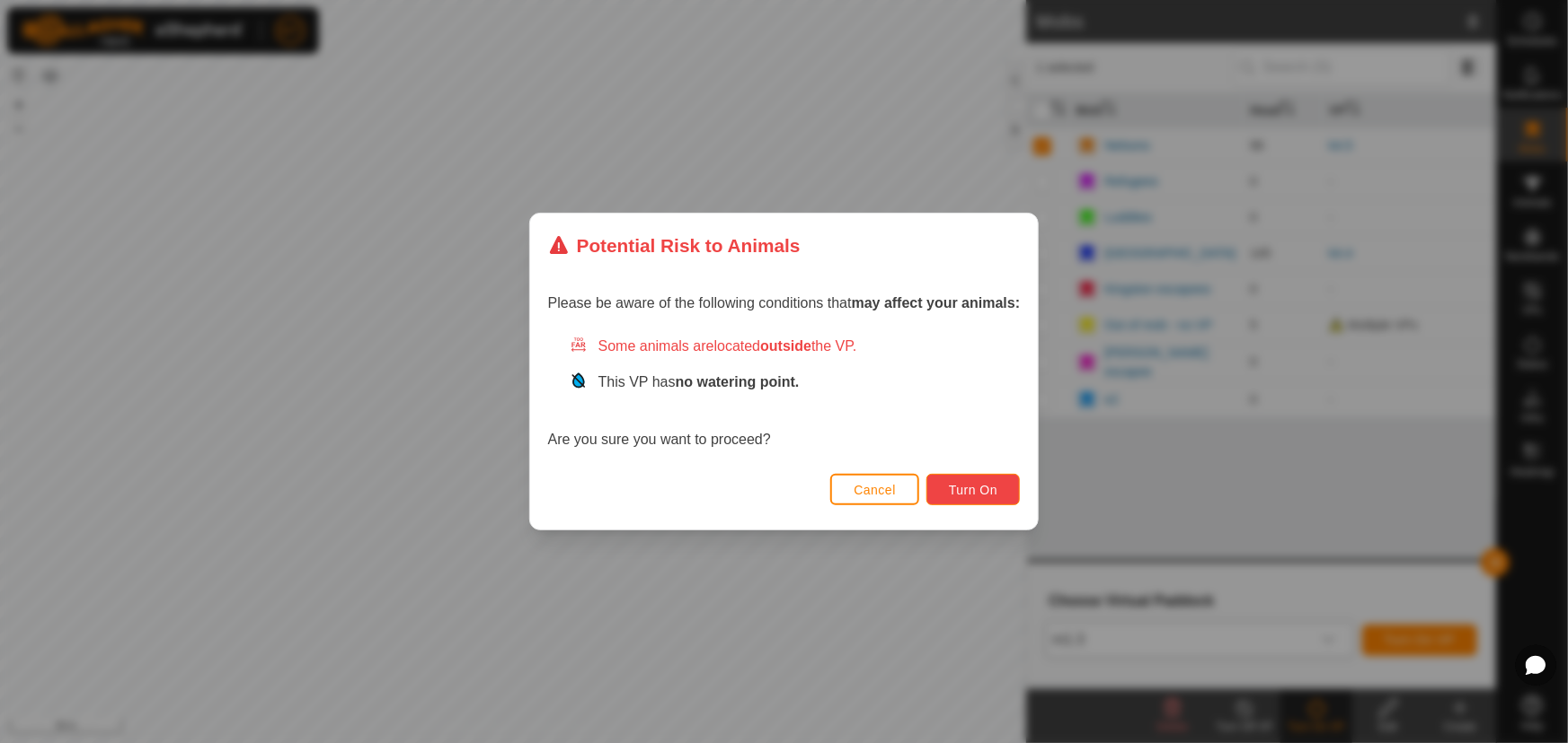
click at [984, 485] on span "Turn On" at bounding box center [973, 490] width 48 height 14
